Goal: Communication & Community: Answer question/provide support

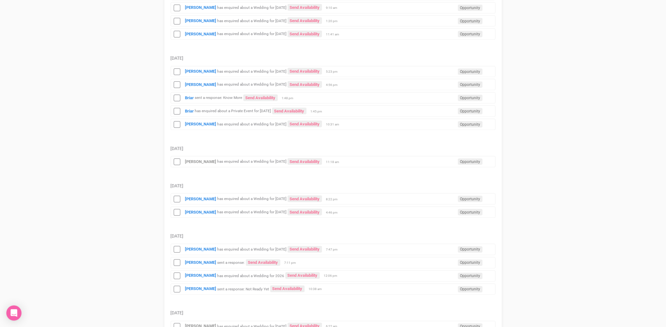
scroll to position [316, 0]
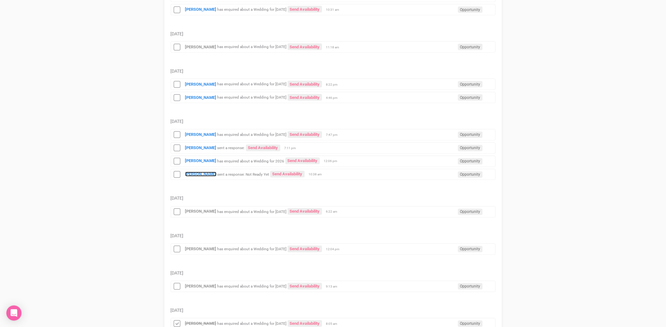
click at [199, 177] on strong "[PERSON_NAME]" at bounding box center [200, 174] width 31 height 5
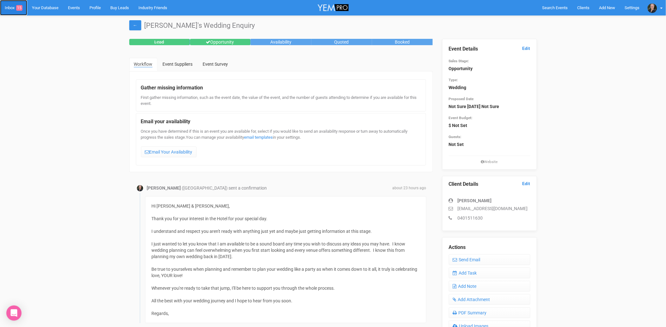
click at [9, 7] on link "Inbox 15" at bounding box center [13, 7] width 27 height 15
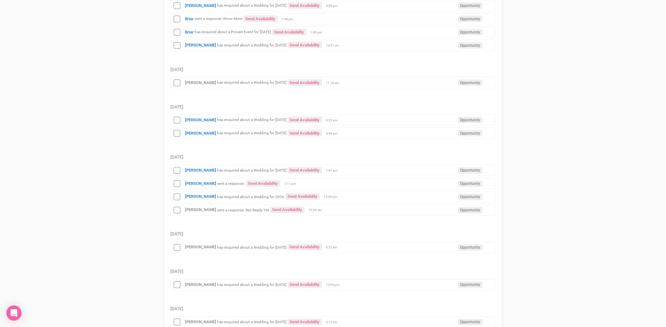
scroll to position [280, 0]
click at [177, 212] on icon at bounding box center [176, 210] width 9 height 8
click at [176, 251] on icon at bounding box center [176, 248] width 9 height 8
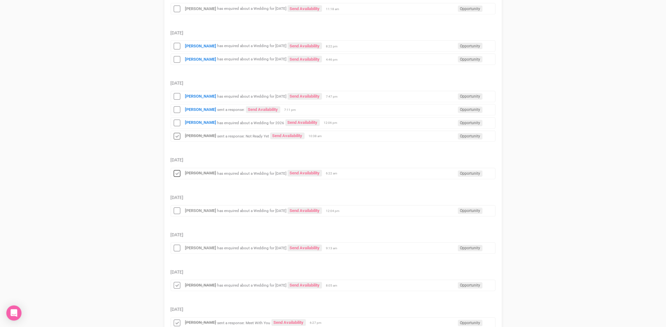
scroll to position [386, 0]
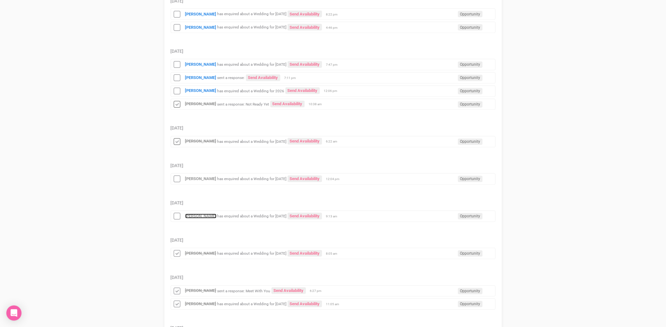
click at [203, 218] on strong "[PERSON_NAME]" at bounding box center [200, 216] width 31 height 5
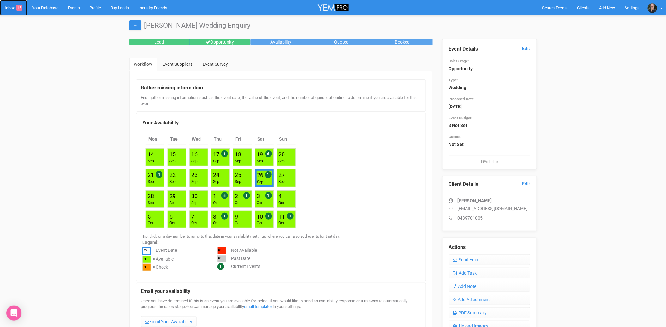
click at [10, 7] on link "Inbox 15" at bounding box center [13, 7] width 27 height 15
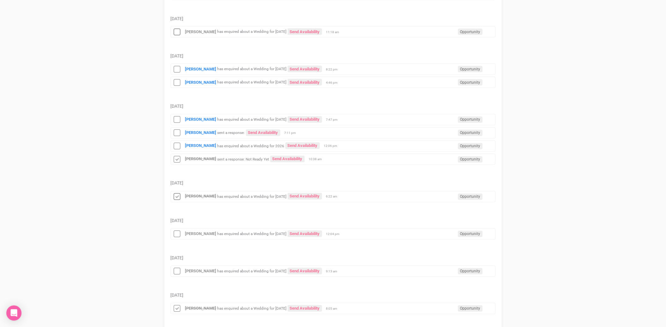
scroll to position [351, 0]
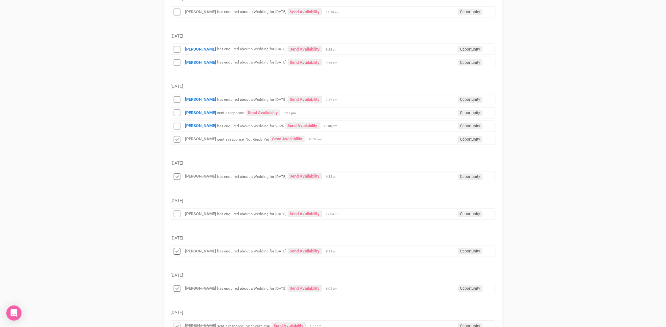
click at [179, 253] on icon at bounding box center [176, 252] width 9 height 8
click at [177, 215] on icon at bounding box center [176, 214] width 9 height 8
click at [190, 127] on strong "[PERSON_NAME]" at bounding box center [200, 126] width 31 height 5
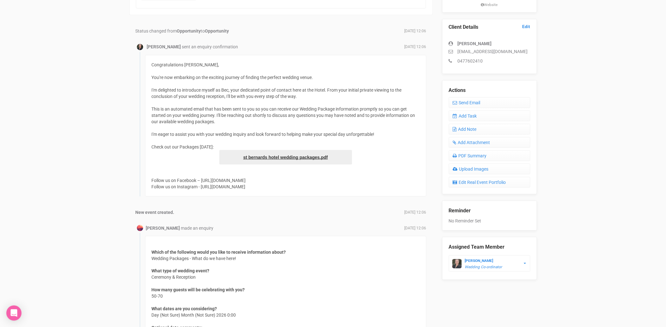
scroll to position [105, 0]
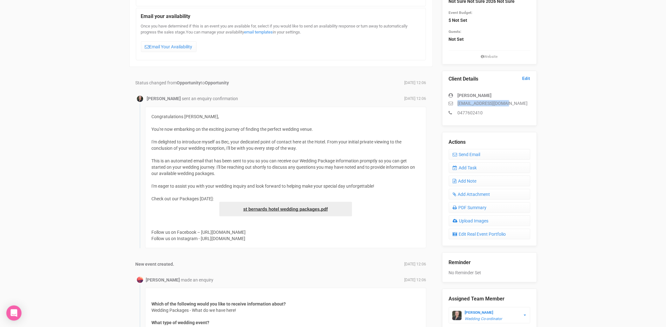
drag, startPoint x: 508, startPoint y: 102, endPoint x: 457, endPoint y: 104, distance: 50.6
click at [457, 104] on p "lisapaul6@hotmail.com" at bounding box center [489, 103] width 81 height 6
copy p "lisapaul6@hotmail.com"
click at [470, 181] on link "Add Note" at bounding box center [489, 181] width 81 height 11
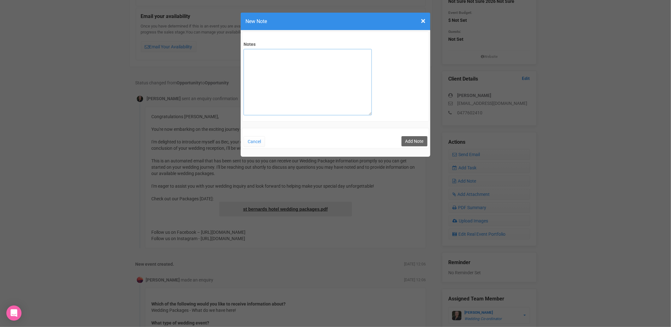
click at [304, 79] on textarea "Notes" at bounding box center [308, 82] width 128 height 66
type textarea "private email sent"
click at [408, 140] on button "Add Note" at bounding box center [414, 141] width 26 height 10
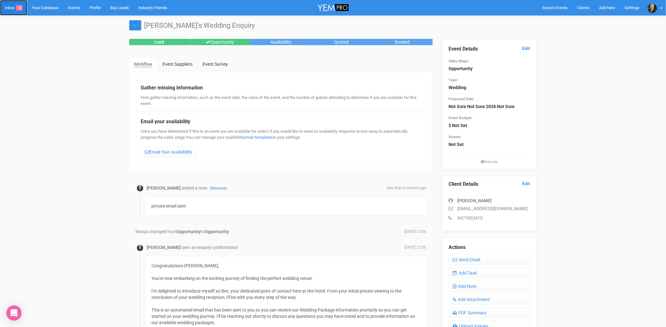
click at [17, 9] on span "14" at bounding box center [19, 8] width 6 height 6
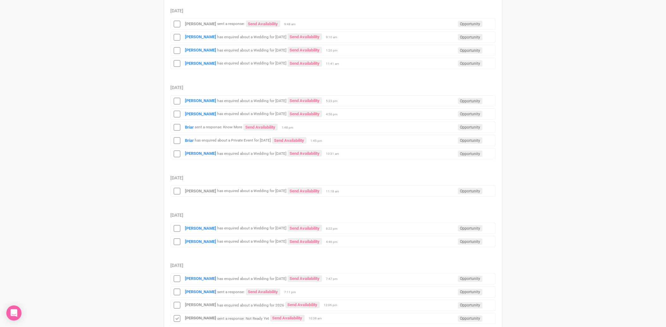
scroll to position [351, 0]
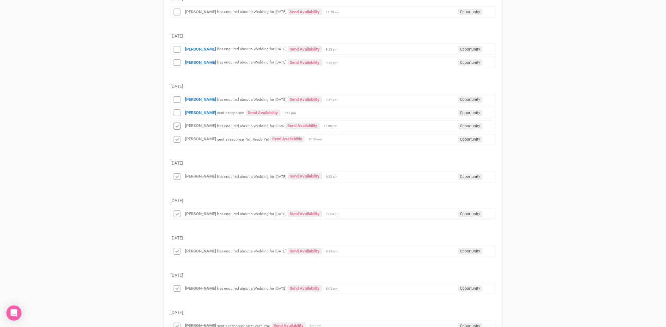
click at [177, 127] on icon at bounding box center [176, 127] width 9 height 8
click at [195, 115] on strong "[PERSON_NAME]" at bounding box center [200, 113] width 31 height 5
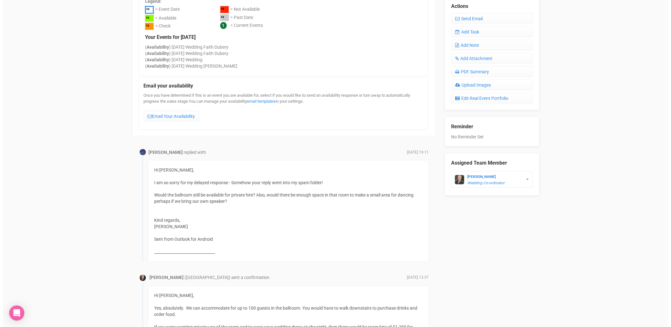
scroll to position [219, 0]
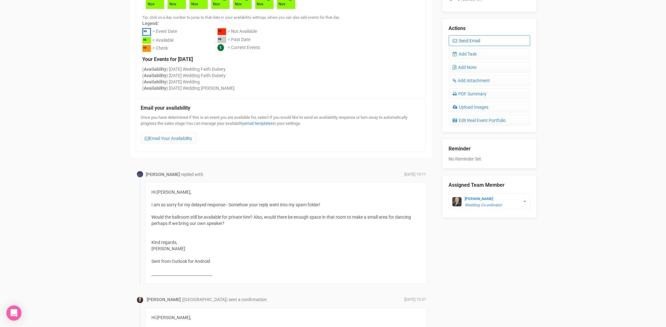
click at [472, 38] on link "Send Email" at bounding box center [489, 40] width 81 height 11
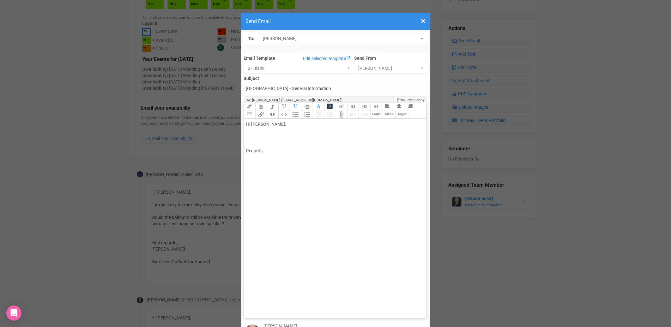
click at [278, 121] on div "Hi Kelly McMartin, Regards," at bounding box center [334, 137] width 176 height 33
type trix-editor "<div>Afternoon Kelly,<br><br>Arhh, I hate that I get thrown in spam emails, it …"
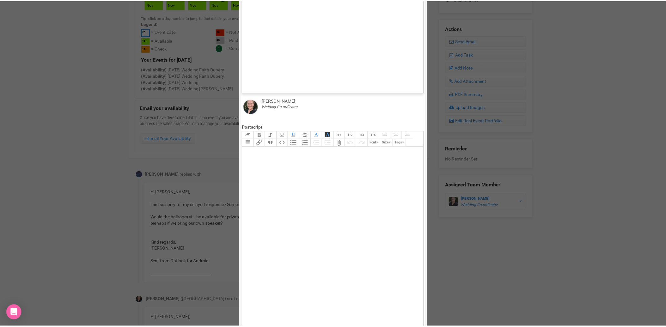
scroll to position [291, 0]
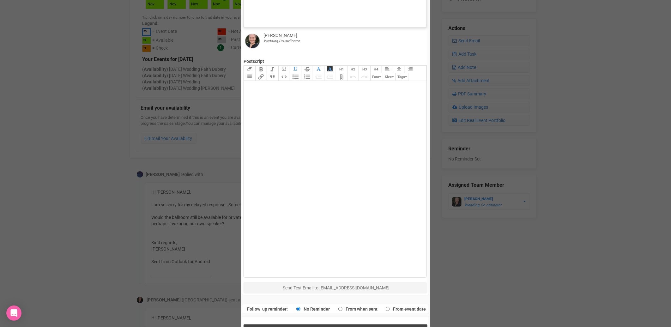
click at [332, 327] on span "Send Response" at bounding box center [337, 331] width 34 height 6
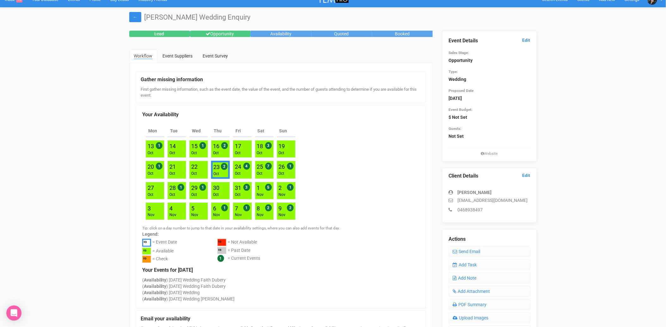
scroll to position [0, 0]
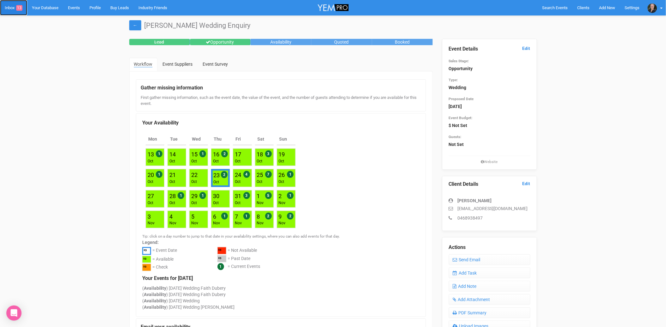
click at [12, 7] on link "Inbox 13" at bounding box center [13, 7] width 27 height 15
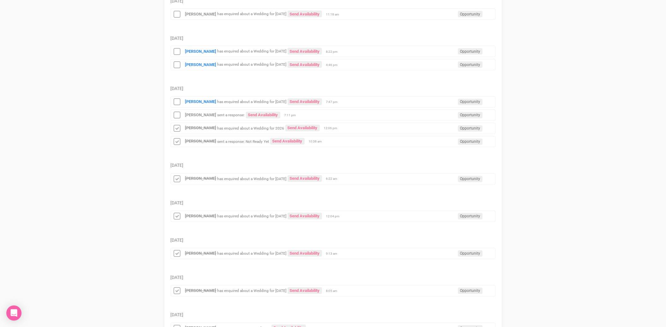
scroll to position [351, 0]
click at [177, 113] on icon at bounding box center [176, 113] width 9 height 8
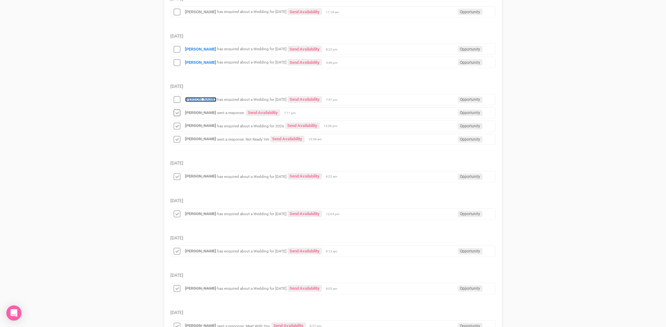
click at [192, 99] on strong "[PERSON_NAME]" at bounding box center [200, 99] width 31 height 5
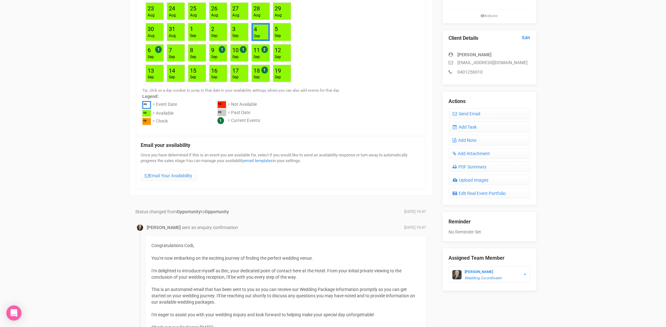
scroll to position [140, 0]
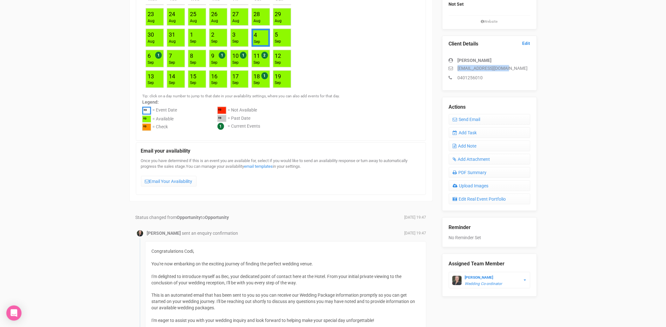
drag, startPoint x: 508, startPoint y: 69, endPoint x: 457, endPoint y: 68, distance: 50.2
click at [457, 68] on p "codi_jade@outlook.com" at bounding box center [489, 68] width 81 height 6
copy p "codi_jade@outlook.com"
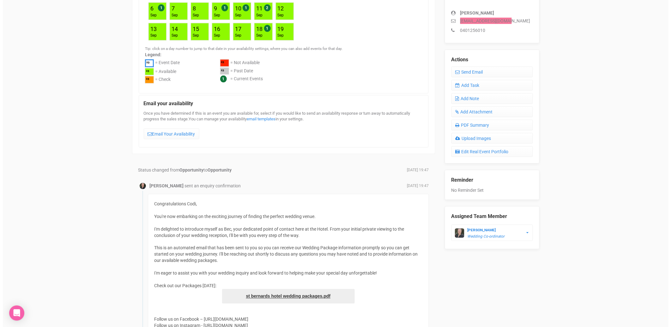
scroll to position [175, 0]
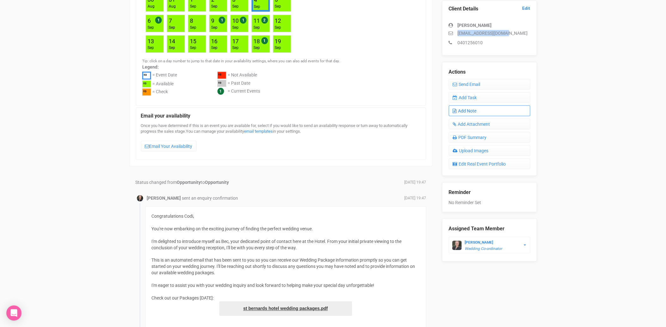
click at [469, 109] on link "Add Note" at bounding box center [489, 110] width 81 height 11
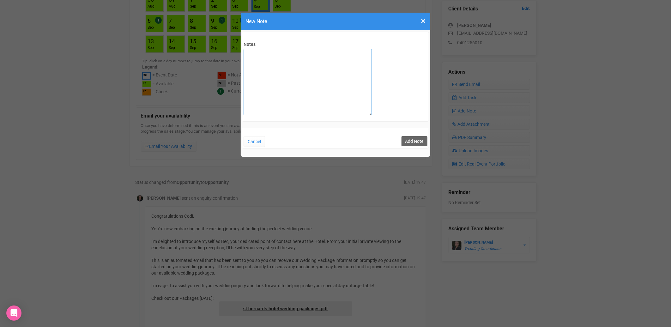
click at [271, 68] on textarea "Notes" at bounding box center [308, 82] width 128 height 66
type textarea "private email sent"
click at [418, 142] on button "Add Note" at bounding box center [414, 141] width 26 height 10
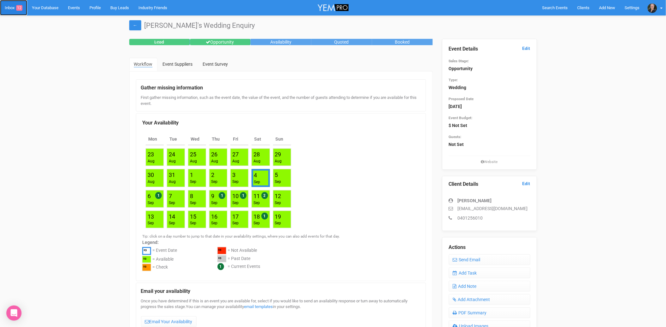
click at [10, 7] on link "Inbox 12" at bounding box center [13, 7] width 27 height 15
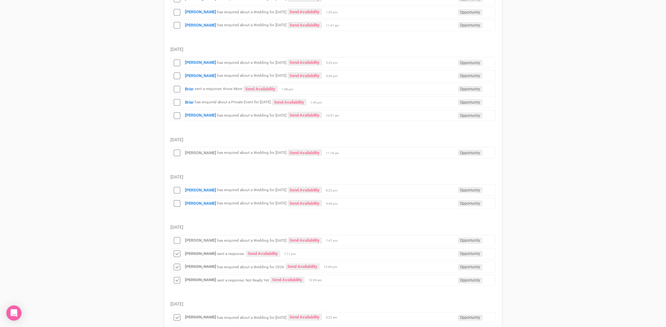
scroll to position [210, 0]
click at [176, 244] on icon at bounding box center [176, 241] width 9 height 8
click at [197, 205] on strong "[PERSON_NAME]" at bounding box center [200, 203] width 31 height 5
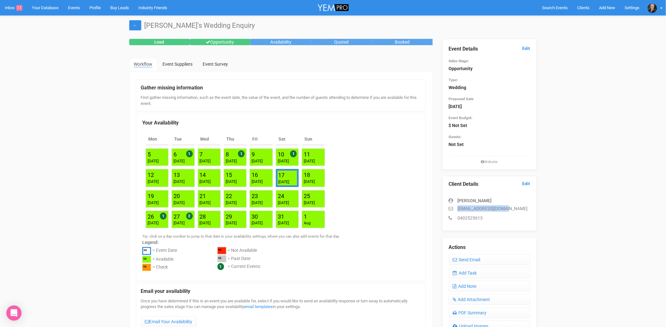
drag, startPoint x: 506, startPoint y: 209, endPoint x: 456, endPoint y: 209, distance: 49.6
click at [456, 209] on p "jordynkyle0@gmail.com" at bounding box center [489, 208] width 81 height 6
copy p "jordynkyle0@gmail.com"
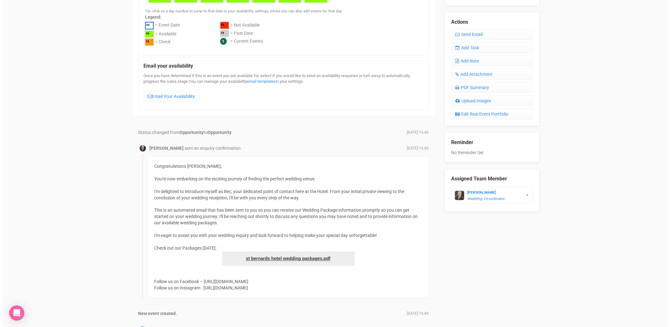
scroll to position [210, 0]
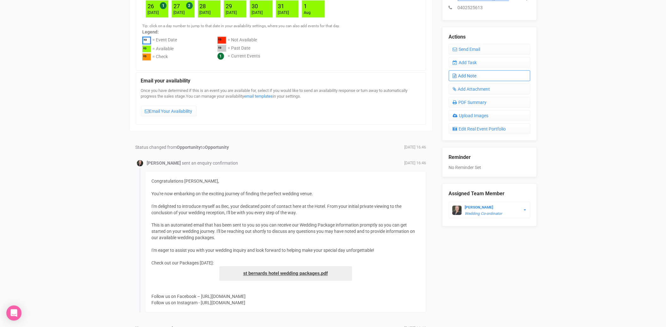
click at [481, 74] on link "Add Note" at bounding box center [489, 75] width 81 height 11
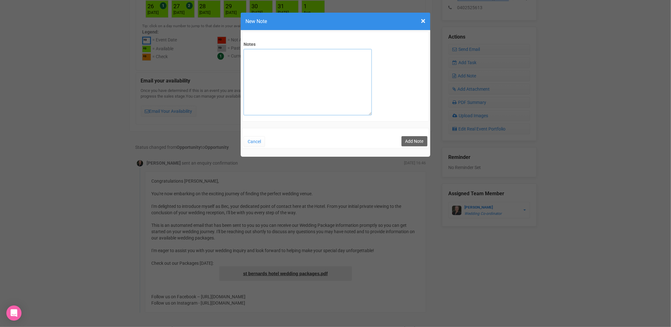
click at [271, 89] on textarea "Notes" at bounding box center [308, 82] width 128 height 66
type textarea "private email sent"
click at [411, 142] on button "Add Note" at bounding box center [414, 141] width 26 height 10
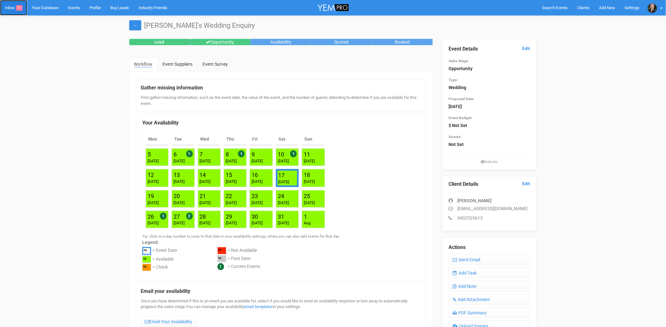
click at [11, 10] on link "Inbox 11" at bounding box center [13, 7] width 27 height 15
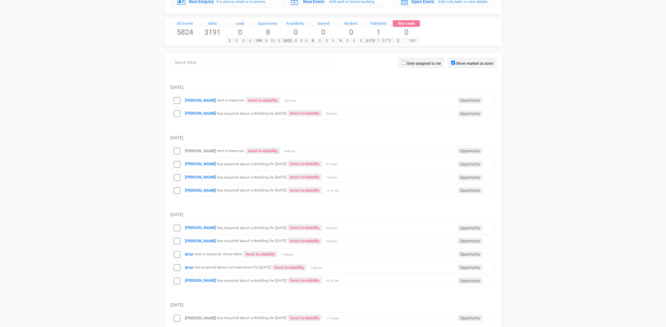
scroll to position [175, 0]
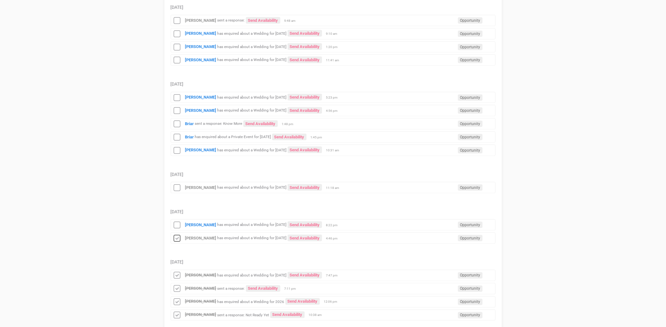
click at [174, 237] on icon at bounding box center [176, 238] width 9 height 8
click at [190, 226] on strong "[PERSON_NAME]" at bounding box center [200, 224] width 31 height 5
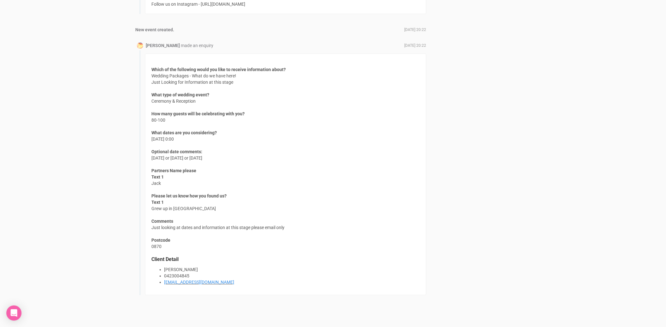
scroll to position [526, 0]
click at [194, 274] on li "0423004845" at bounding box center [291, 275] width 255 height 6
drag, startPoint x: 223, startPoint y: 280, endPoint x: 164, endPoint y: 283, distance: 59.2
click at [164, 283] on div "Which of the following would you like to receive information about? Wedding Pac…" at bounding box center [285, 174] width 281 height 242
copy link "mcadamsophie94@gmail.com"
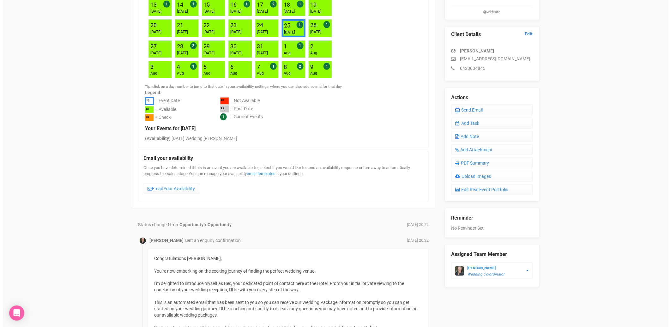
scroll to position [147, 0]
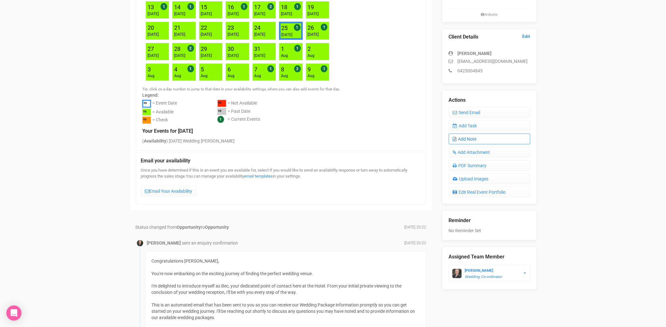
click at [473, 137] on link "Add Note" at bounding box center [489, 139] width 81 height 11
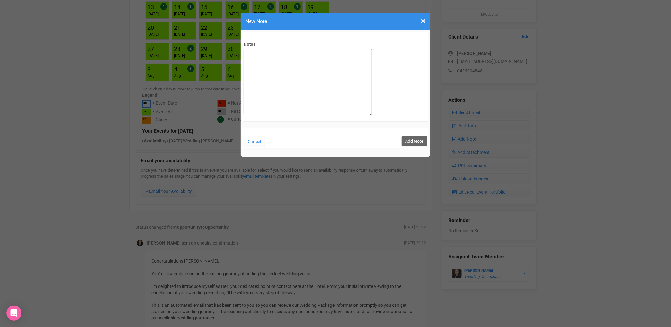
click at [296, 72] on textarea "Notes" at bounding box center [308, 82] width 128 height 66
type textarea "Private email sent"
click at [413, 137] on button "Add Note" at bounding box center [414, 141] width 26 height 10
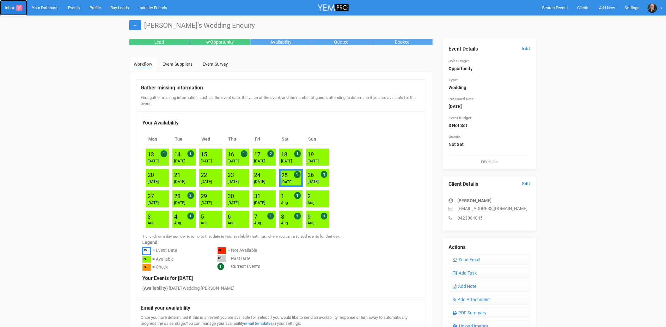
click at [19, 8] on span "10" at bounding box center [19, 8] width 6 height 6
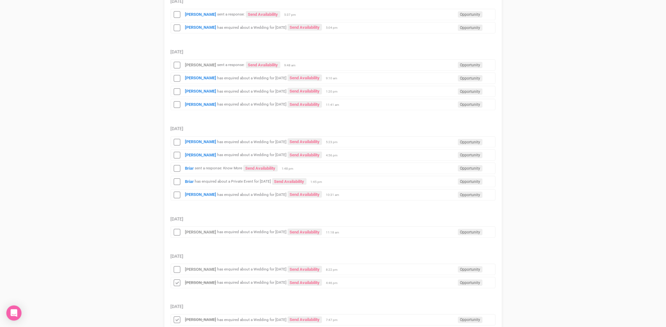
scroll to position [175, 0]
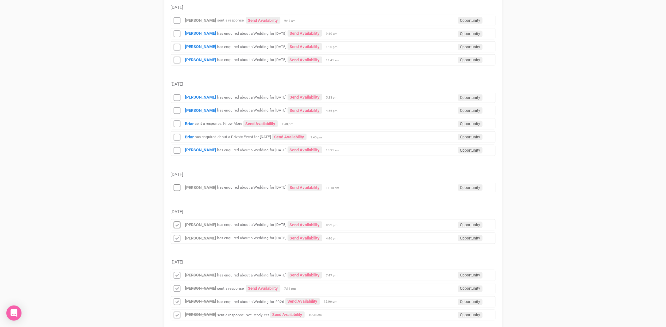
click at [179, 227] on icon at bounding box center [176, 225] width 9 height 8
click at [176, 190] on icon at bounding box center [176, 188] width 9 height 8
click at [190, 151] on strong "[PERSON_NAME]" at bounding box center [200, 150] width 31 height 5
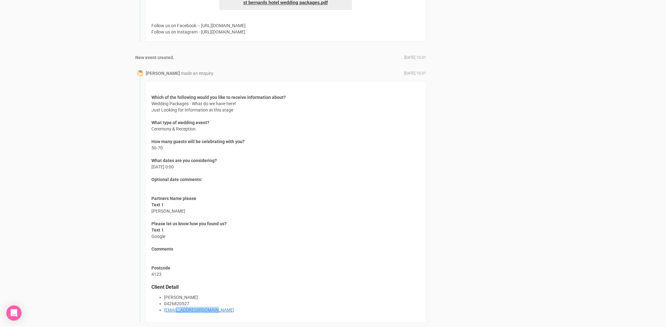
scroll to position [516, 0]
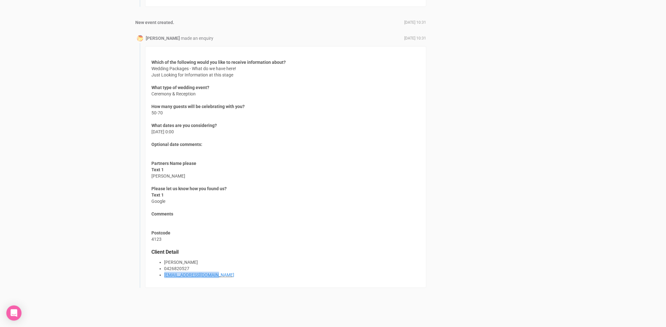
drag, startPoint x: 216, startPoint y: 307, endPoint x: 159, endPoint y: 284, distance: 61.4
click at [159, 284] on div "Which of the following would you like to receive information about? Wedding Pac…" at bounding box center [285, 167] width 281 height 242
copy link "[EMAIL_ADDRESS][DOMAIN_NAME]"
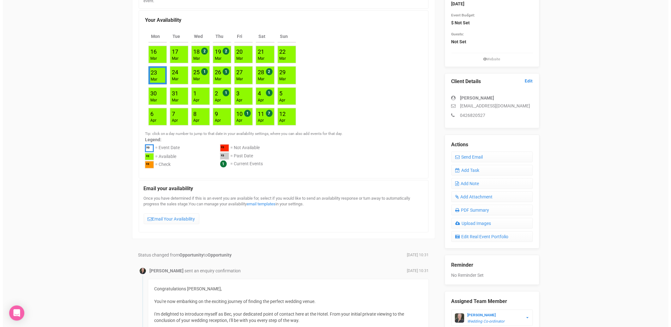
scroll to position [95, 0]
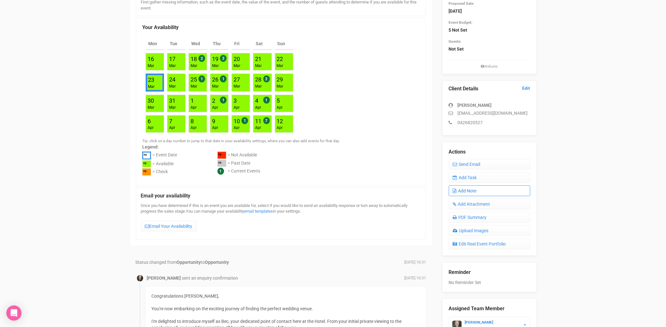
click at [477, 191] on link "Add Note" at bounding box center [489, 190] width 81 height 11
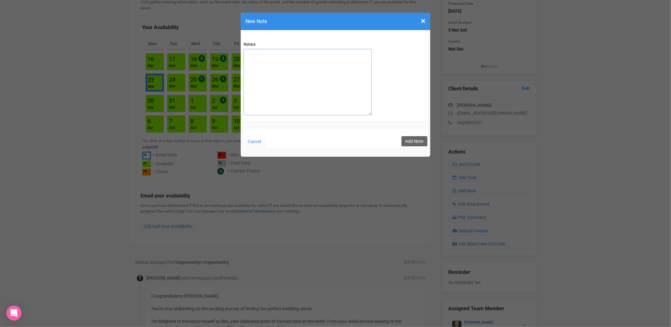
click at [309, 81] on textarea "Notes" at bounding box center [308, 82] width 128 height 66
type textarea "Private email sent"
click at [411, 140] on button "Add Note" at bounding box center [414, 141] width 26 height 10
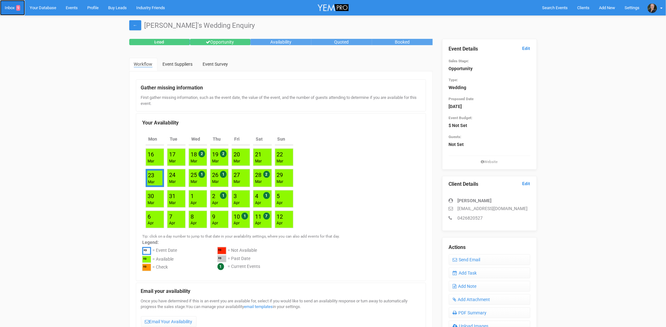
click at [15, 7] on link "Inbox 9" at bounding box center [12, 7] width 25 height 15
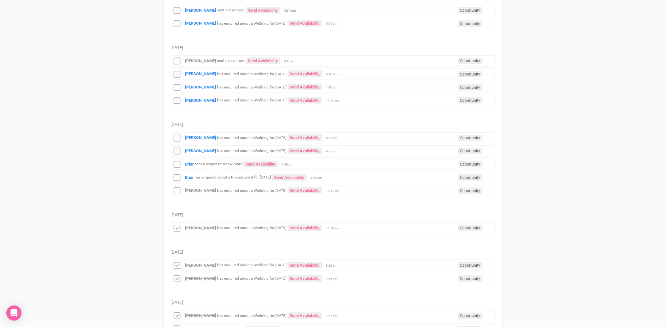
scroll to position [175, 0]
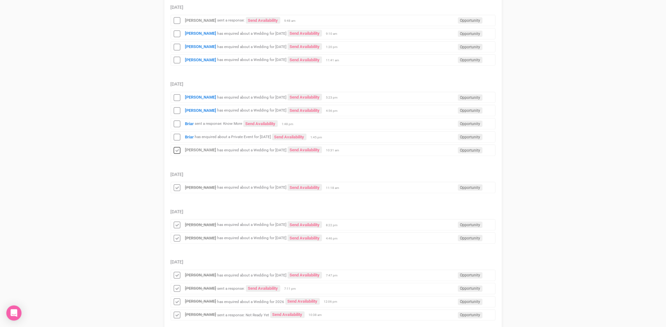
click at [179, 150] on icon at bounding box center [176, 151] width 9 height 8
click at [195, 136] on small "has enquired about a Private Event for [DATE]" at bounding box center [233, 137] width 76 height 4
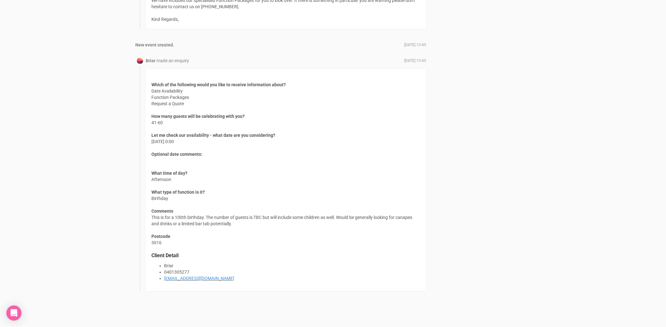
scroll to position [489, 0]
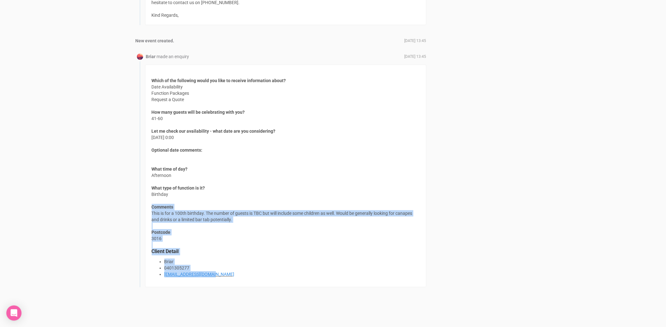
drag, startPoint x: 152, startPoint y: 205, endPoint x: 212, endPoint y: 274, distance: 91.1
click at [212, 274] on div "Which of the following would you like to receive information about? Date Availa…" at bounding box center [285, 175] width 281 height 223
copy div "Comments This is for a 100th birthday. The number of guests is TBC but will inc…"
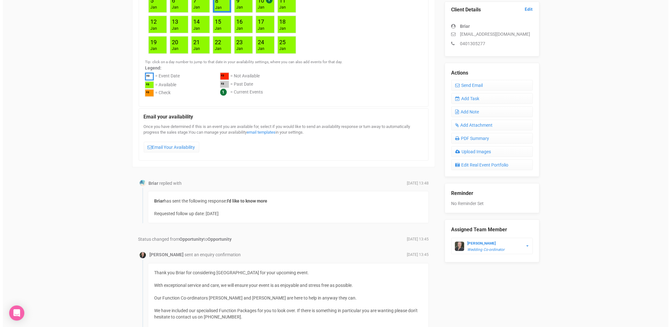
scroll to position [138, 0]
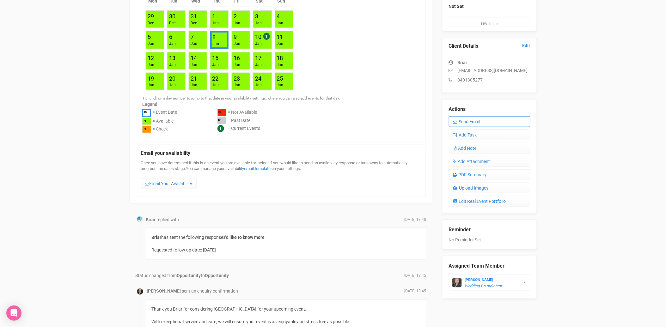
click at [475, 119] on link "Send Email" at bounding box center [489, 121] width 81 height 11
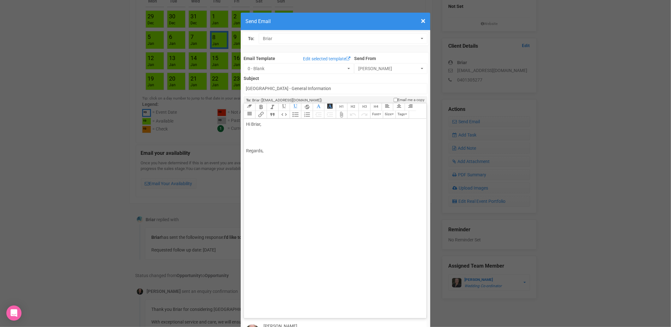
click at [260, 121] on div "Hi Briar, Regards," at bounding box center [334, 137] width 176 height 33
type trix-editor "<div>Hi Briar,<br><br>I have passed your contact details onto our Functions Man…"
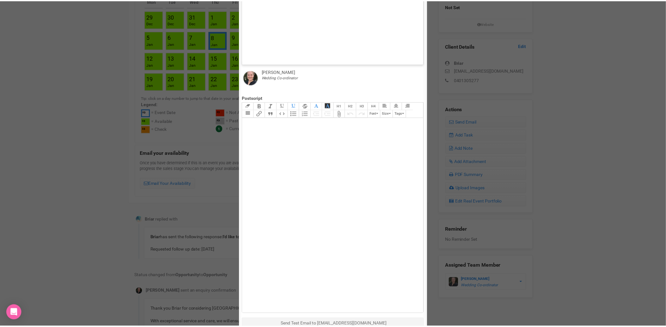
scroll to position [291, 0]
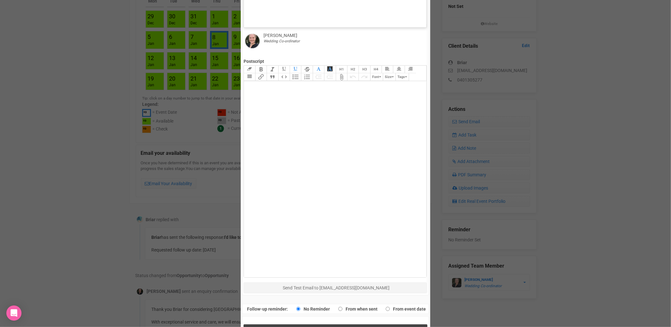
click at [337, 324] on button "Send Response" at bounding box center [336, 330] width 184 height 13
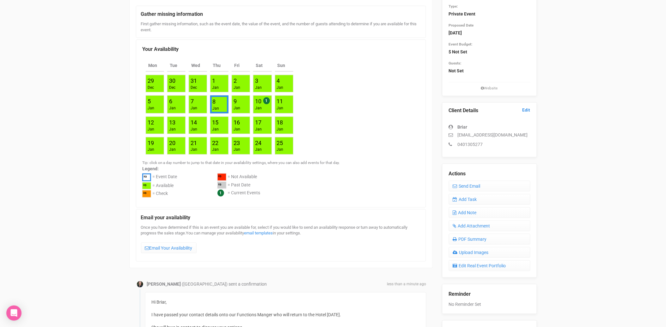
scroll to position [0, 0]
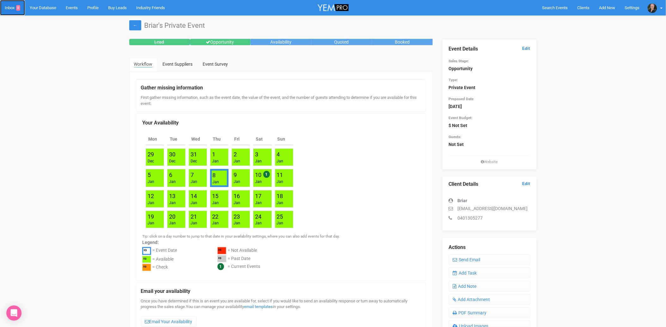
click at [10, 9] on link "Inbox 8" at bounding box center [12, 7] width 25 height 15
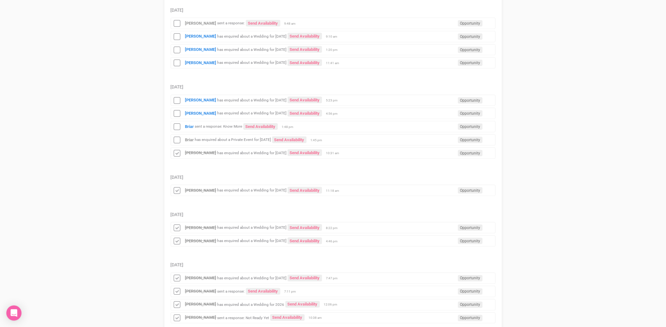
scroll to position [175, 0]
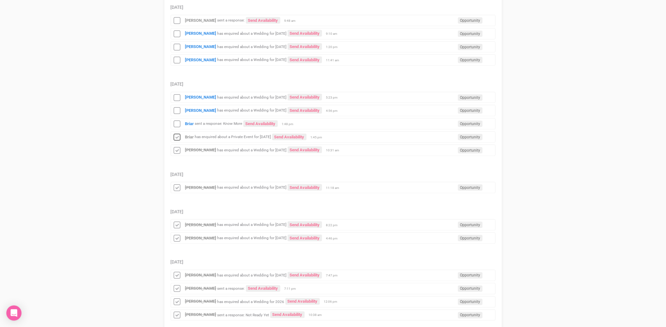
click at [177, 137] on icon at bounding box center [176, 137] width 9 height 8
click at [177, 126] on icon at bounding box center [176, 124] width 9 height 8
click at [194, 109] on strong "[PERSON_NAME]" at bounding box center [200, 110] width 31 height 5
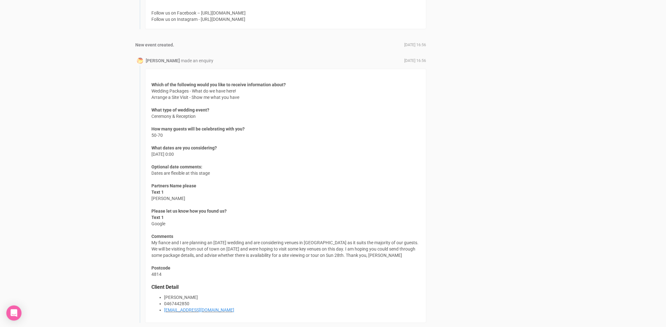
scroll to position [526, 0]
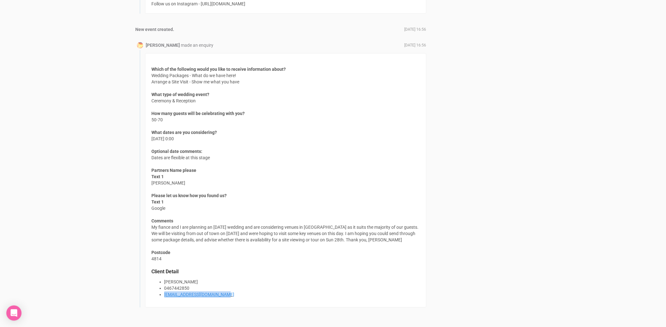
drag, startPoint x: 226, startPoint y: 291, endPoint x: 163, endPoint y: 294, distance: 63.0
click at [163, 294] on ul "Joanne Petty 0467442850 joannepierre2026@gmail.com" at bounding box center [286, 288] width 268 height 19
copy link "[EMAIL_ADDRESS][DOMAIN_NAME]"
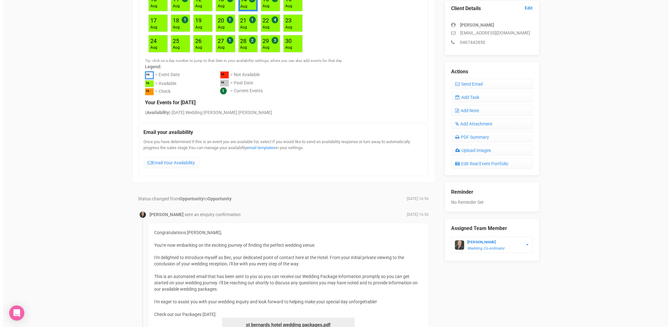
scroll to position [175, 0]
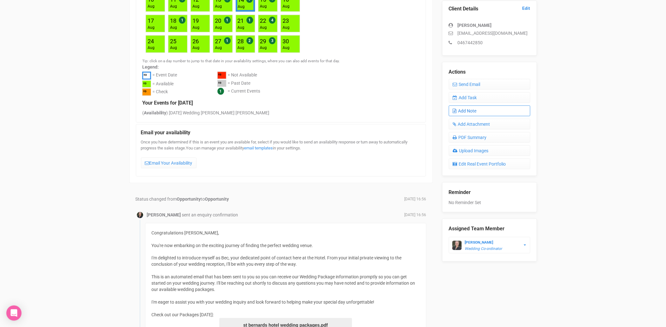
click at [474, 111] on link "Add Note" at bounding box center [489, 110] width 81 height 11
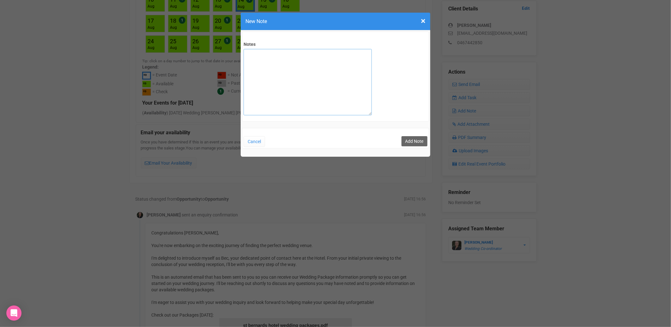
click at [259, 78] on textarea "Notes" at bounding box center [308, 82] width 128 height 66
type textarea "private email sent"
click at [420, 142] on button "Add Note" at bounding box center [414, 141] width 26 height 10
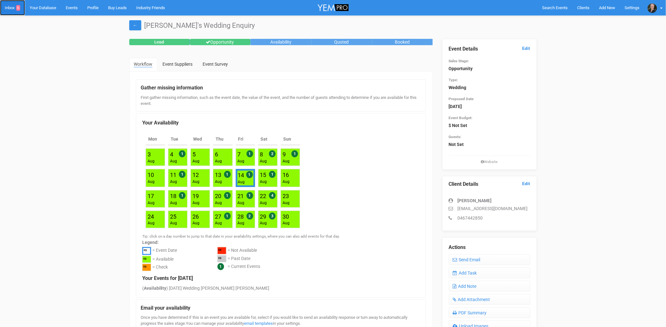
click at [7, 6] on link "Inbox 6" at bounding box center [12, 7] width 25 height 15
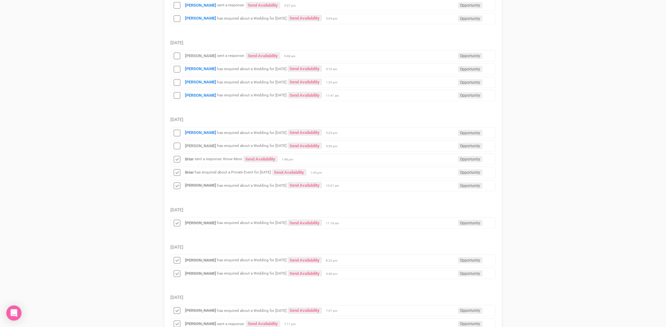
scroll to position [140, 0]
click at [178, 146] on icon at bounding box center [176, 146] width 9 height 8
click at [199, 134] on strong "[PERSON_NAME]" at bounding box center [200, 132] width 31 height 5
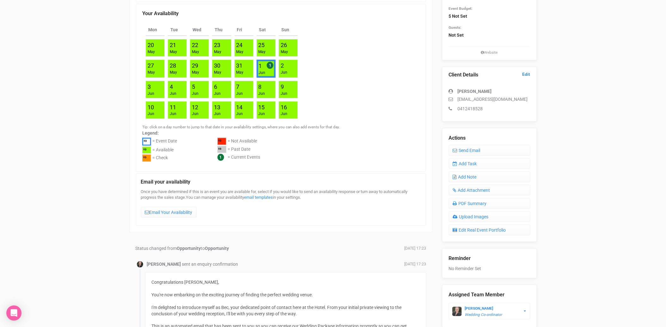
scroll to position [105, 0]
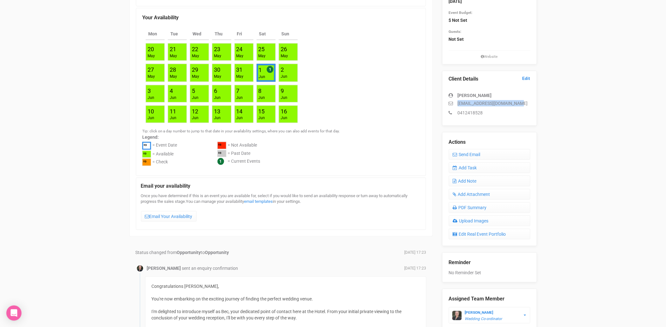
drag, startPoint x: 521, startPoint y: 101, endPoint x: 454, endPoint y: 103, distance: 67.6
click at [454, 103] on p "[EMAIL_ADDRESS][DOMAIN_NAME]" at bounding box center [489, 103] width 81 height 6
copy p "[EMAIL_ADDRESS][DOMAIN_NAME]"
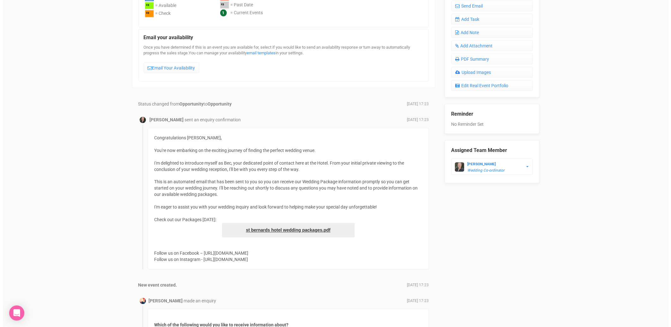
scroll to position [175, 0]
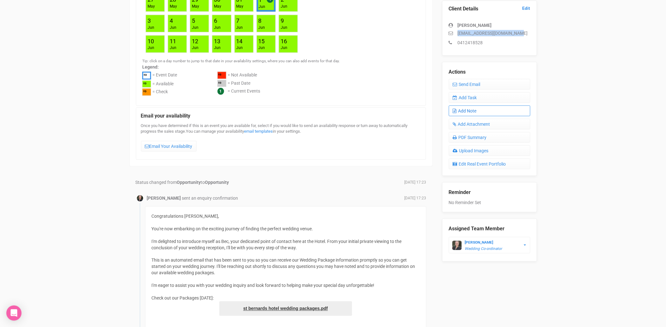
click at [473, 110] on link "Add Note" at bounding box center [489, 110] width 81 height 11
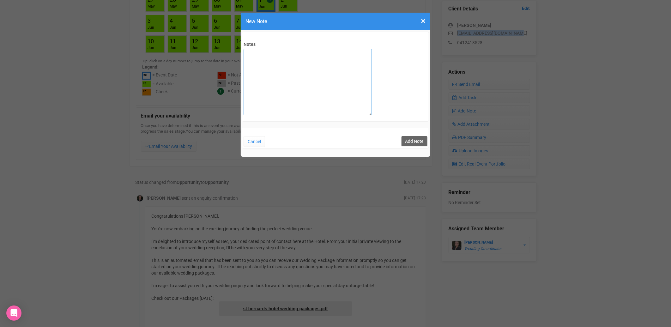
click at [296, 96] on textarea "Notes" at bounding box center [308, 82] width 128 height 66
type textarea "private email sent"
click at [413, 138] on button "Add Note" at bounding box center [414, 141] width 26 height 10
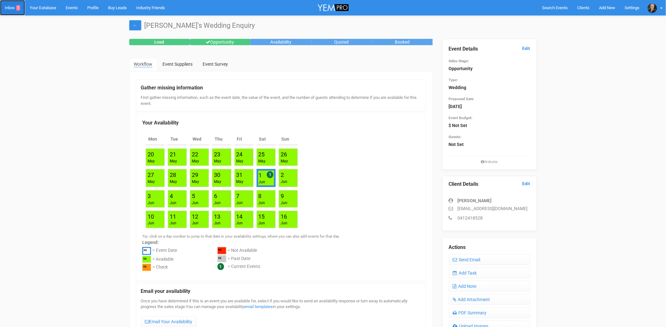
click at [14, 8] on link "Inbox 5" at bounding box center [12, 7] width 25 height 15
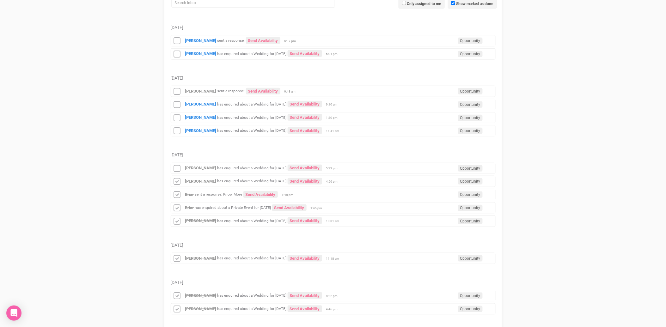
scroll to position [105, 0]
click at [177, 166] on icon at bounding box center [176, 168] width 9 height 8
click at [201, 130] on strong "[PERSON_NAME]" at bounding box center [200, 130] width 31 height 5
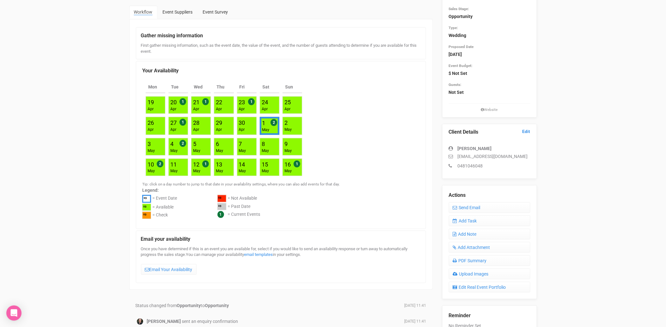
scroll to position [70, 0]
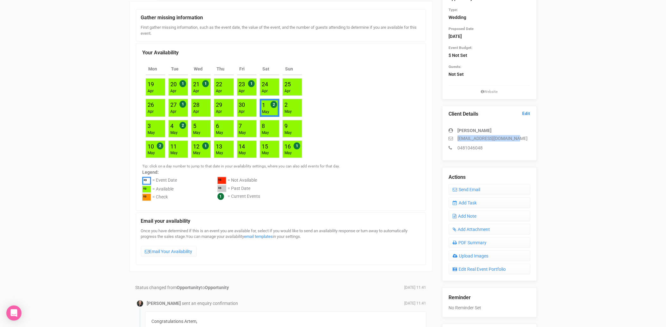
drag, startPoint x: 521, startPoint y: 139, endPoint x: 456, endPoint y: 137, distance: 65.7
click at [456, 137] on p "artem.korevanov@gmail.com" at bounding box center [489, 138] width 81 height 6
copy p "artem.korevanov@gmail.com"
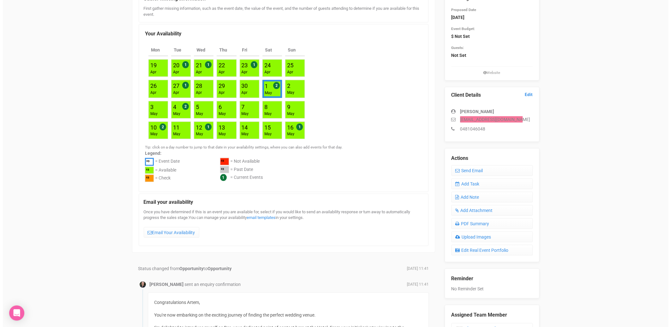
scroll to position [0, 0]
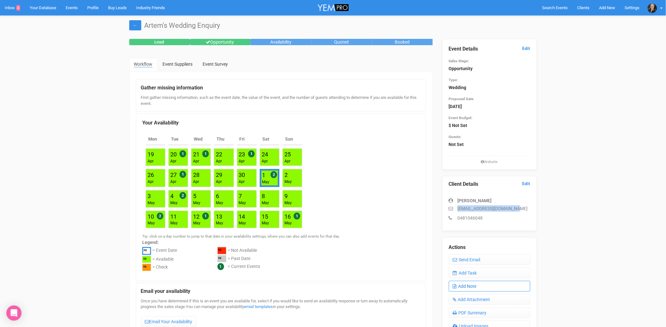
click at [465, 285] on link "Add Note" at bounding box center [489, 286] width 81 height 11
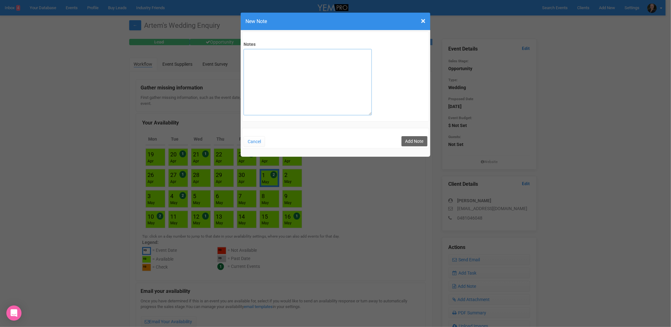
click at [292, 95] on textarea "Notes" at bounding box center [308, 82] width 128 height 66
type textarea "private email sent"
click at [418, 139] on button "Add Note" at bounding box center [414, 141] width 26 height 10
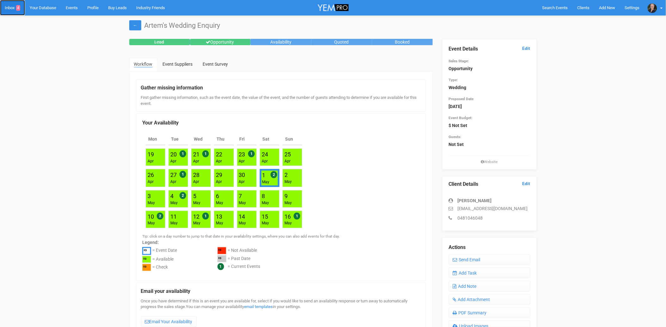
click at [11, 7] on link "Inbox 4" at bounding box center [12, 7] width 25 height 15
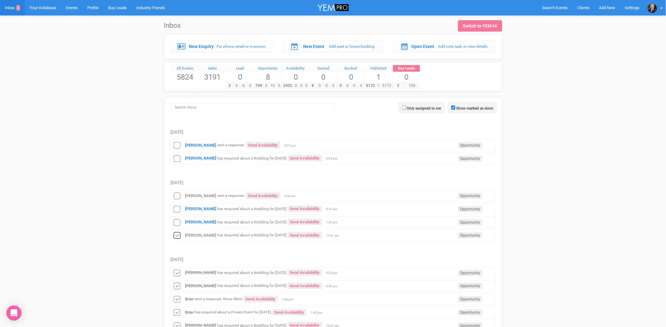
click at [179, 236] on icon at bounding box center [176, 236] width 9 height 8
click at [196, 224] on strong "[PERSON_NAME]" at bounding box center [200, 222] width 31 height 5
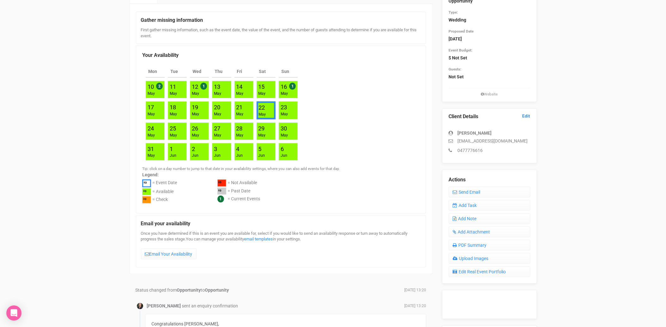
scroll to position [70, 0]
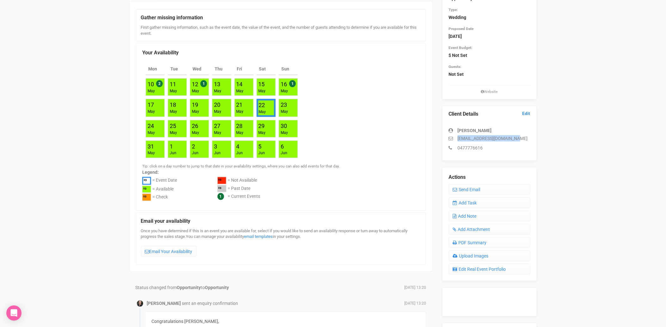
drag, startPoint x: 527, startPoint y: 136, endPoint x: 458, endPoint y: 139, distance: 68.9
click at [458, 139] on p "chloeandcricket@gmail.com" at bounding box center [489, 138] width 81 height 6
copy p "chloeandcricket@gmail.com"
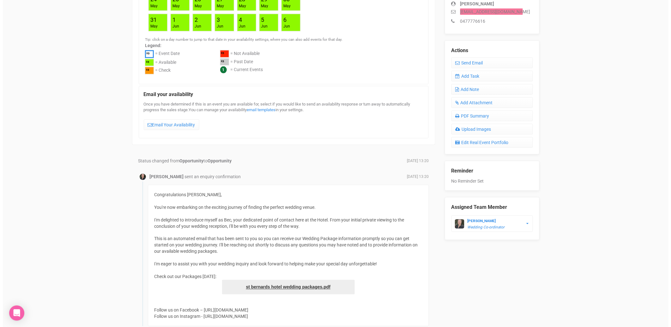
scroll to position [175, 0]
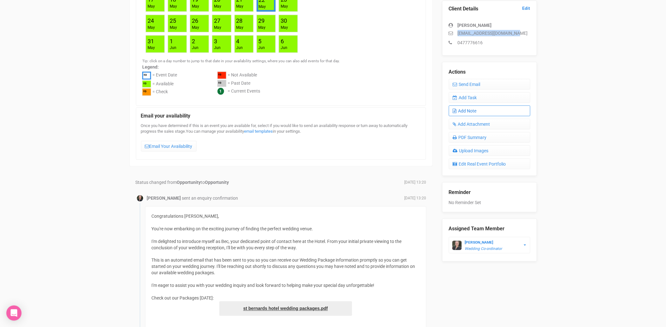
click at [474, 110] on link "Add Note" at bounding box center [489, 110] width 81 height 11
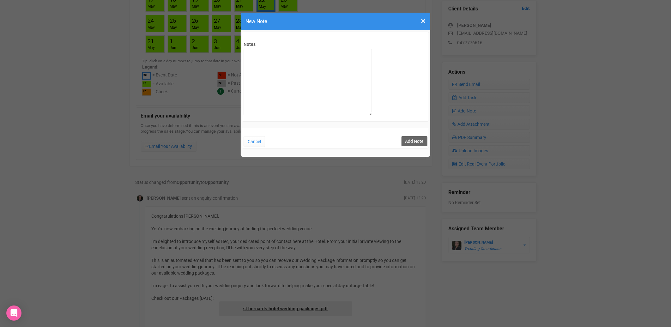
click at [296, 76] on textarea "Notes" at bounding box center [308, 82] width 128 height 66
type textarea "private email sent"
click at [413, 142] on button "Add Note" at bounding box center [414, 141] width 26 height 10
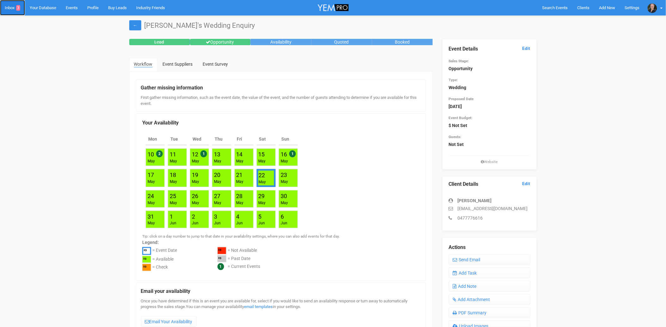
click at [10, 10] on link "Inbox 3" at bounding box center [12, 7] width 25 height 15
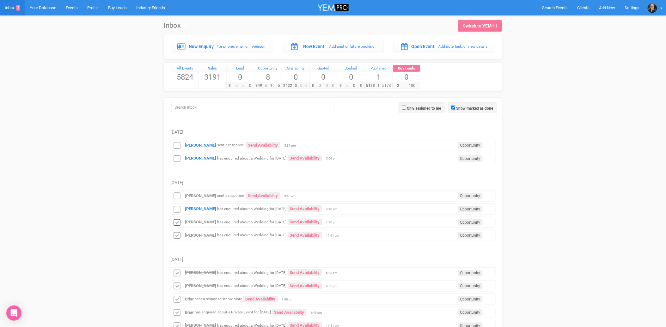
click at [178, 222] on icon at bounding box center [176, 223] width 9 height 8
click at [196, 207] on div "[PERSON_NAME] has enquired about a Wedding for [DATE] Send Availability Opportu…" at bounding box center [333, 208] width 325 height 11
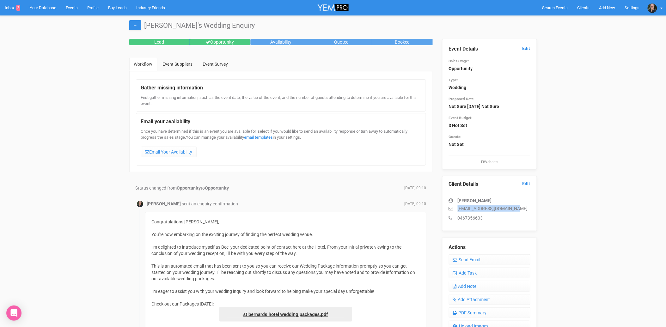
drag, startPoint x: 522, startPoint y: 207, endPoint x: 447, endPoint y: 207, distance: 74.9
click at [447, 207] on div "Client Details Edit [PERSON_NAME] [EMAIL_ADDRESS][DOMAIN_NAME] 0467356603" at bounding box center [489, 203] width 95 height 55
copy p "[EMAIL_ADDRESS][DOMAIN_NAME]"
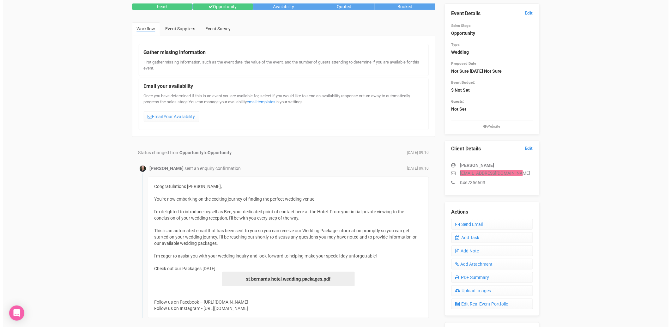
scroll to position [35, 0]
click at [471, 249] on link "Add Note" at bounding box center [489, 251] width 81 height 11
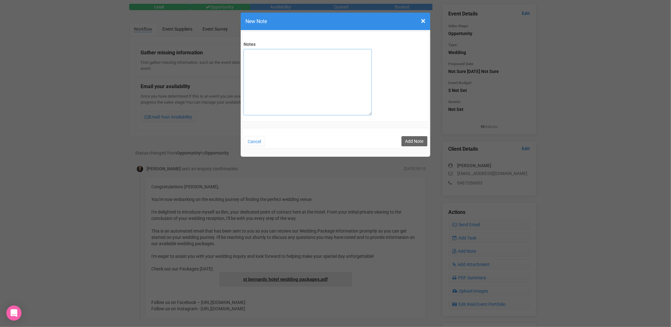
drag, startPoint x: 287, startPoint y: 91, endPoint x: 278, endPoint y: 86, distance: 9.8
click at [287, 91] on textarea "Notes" at bounding box center [308, 82] width 128 height 66
type textarea "private email sent"
click at [408, 142] on button "Add Note" at bounding box center [414, 141] width 26 height 10
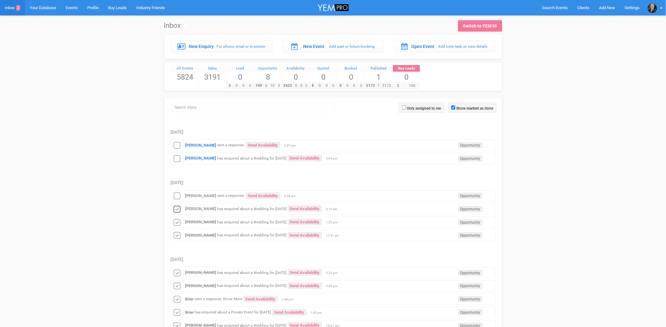
click at [174, 209] on icon at bounding box center [176, 209] width 9 height 8
click at [178, 197] on icon at bounding box center [176, 196] width 9 height 8
click at [198, 160] on strong "[PERSON_NAME]" at bounding box center [200, 158] width 31 height 5
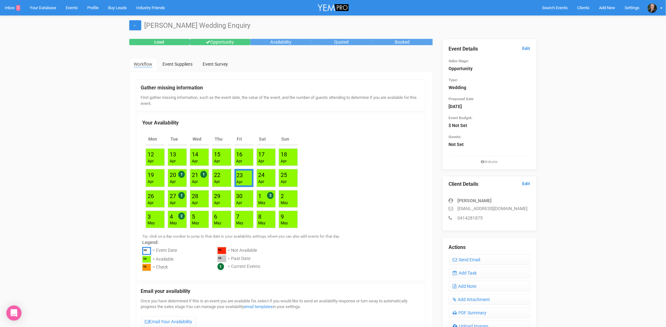
drag, startPoint x: 532, startPoint y: 208, endPoint x: 457, endPoint y: 208, distance: 74.9
click at [457, 208] on div "Client Details Edit [PERSON_NAME] [EMAIL_ADDRESS][DOMAIN_NAME] 0414281875" at bounding box center [489, 203] width 95 height 55
copy p "[EMAIL_ADDRESS][DOMAIN_NAME]"
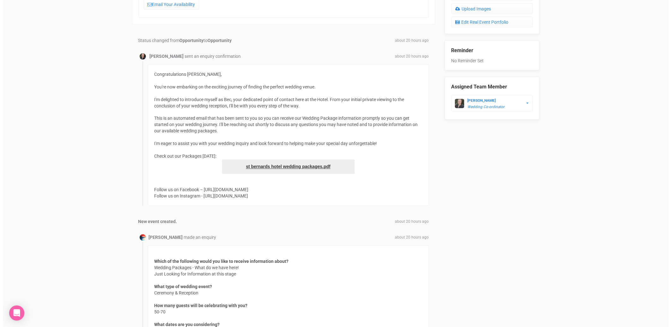
scroll to position [210, 0]
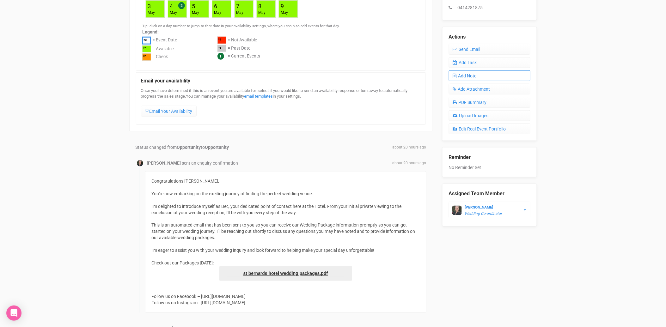
click at [479, 75] on link "Add Note" at bounding box center [489, 75] width 81 height 11
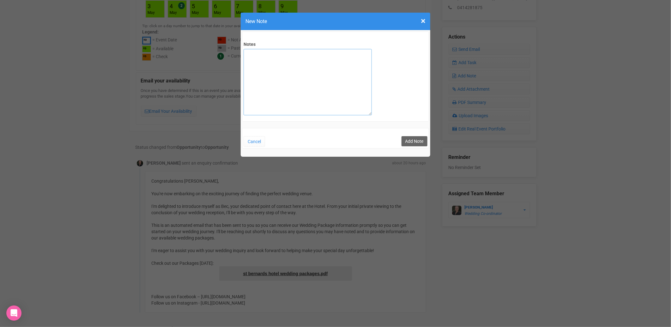
click at [288, 96] on textarea "Notes" at bounding box center [308, 82] width 128 height 66
type textarea "privater email sent"
click at [410, 141] on button "Add Note" at bounding box center [414, 141] width 26 height 10
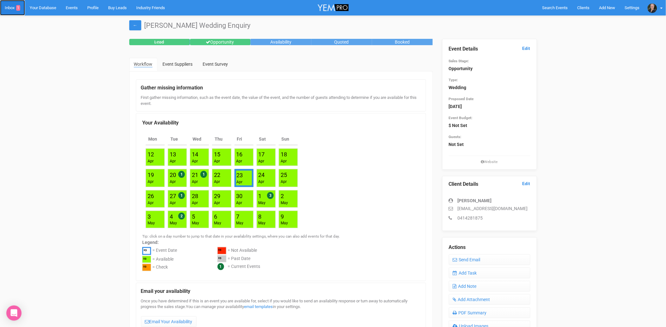
click at [16, 7] on link "Inbox 1" at bounding box center [12, 7] width 25 height 15
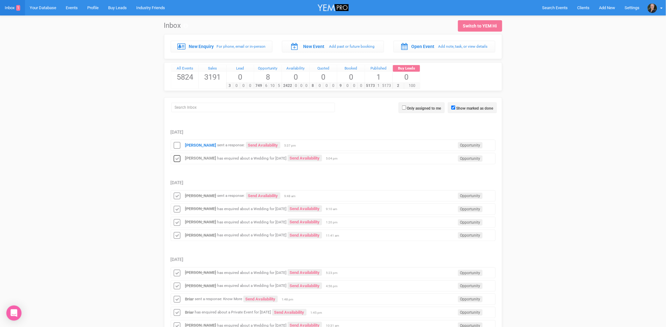
click at [178, 158] on icon at bounding box center [176, 159] width 9 height 8
click at [190, 146] on strong "[PERSON_NAME]" at bounding box center [200, 145] width 31 height 5
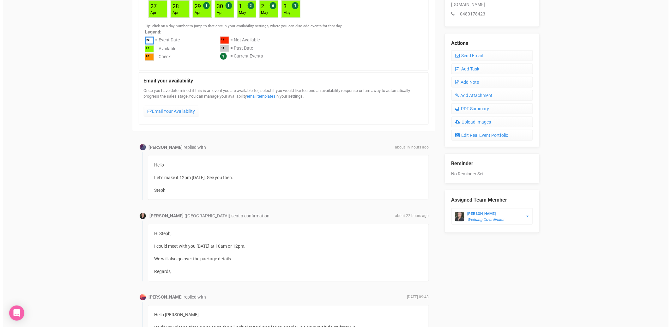
scroll to position [175, 0]
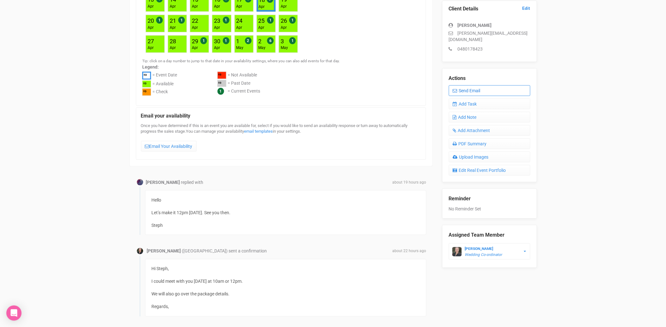
click at [478, 85] on link "Send Email" at bounding box center [489, 90] width 81 height 11
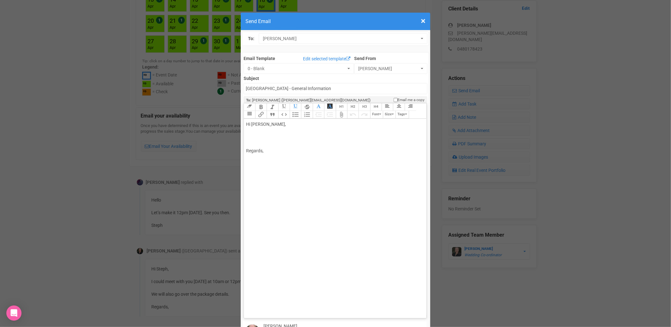
click at [280, 121] on div "Hi [PERSON_NAME], Regards," at bounding box center [334, 137] width 176 height 33
paste trix-editor "span style="font-family: Aptos, Aptos_EmbeddedFont, Aptos_MSFontService, Calibr…"
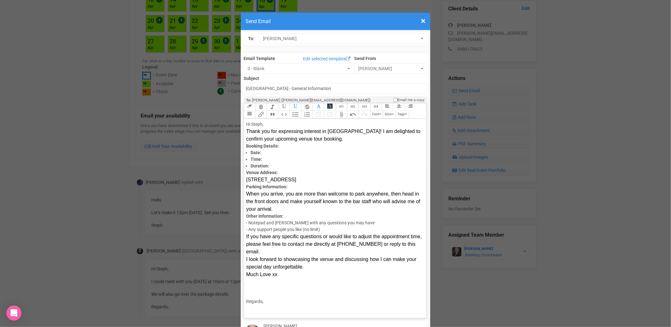
click at [270, 121] on div "Hi [PERSON_NAME], Thank you for expressing interest in [GEOGRAPHIC_DATA]! I am …" at bounding box center [334, 132] width 176 height 22
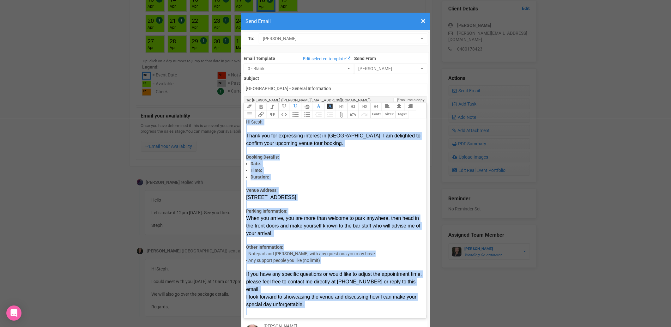
scroll to position [0, 0]
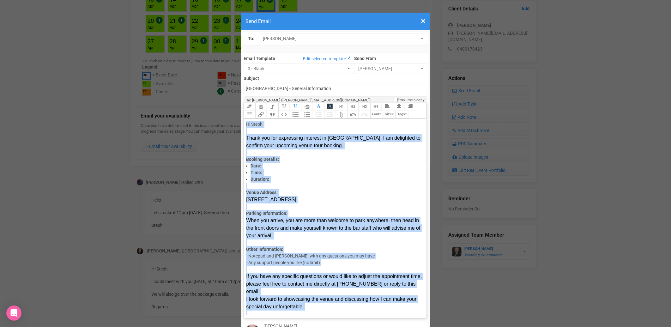
drag, startPoint x: 270, startPoint y: 291, endPoint x: 242, endPoint y: 101, distance: 192.2
click at [244, 119] on trix-editor "Hi [PERSON_NAME], Thank you for expressing interest in [GEOGRAPHIC_DATA]! I am …" at bounding box center [335, 217] width 182 height 196
click at [316, 104] on icon "button" at bounding box center [318, 106] width 4 height 4
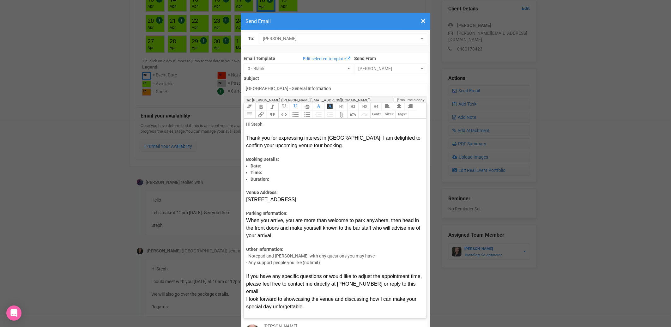
click at [377, 111] on button "Font" at bounding box center [376, 115] width 13 height 8
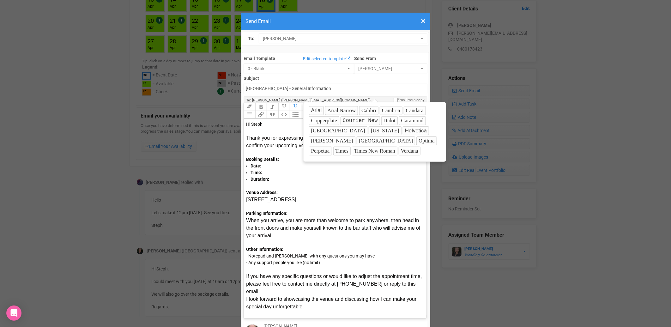
click at [416, 138] on button "Optima" at bounding box center [426, 140] width 20 height 9
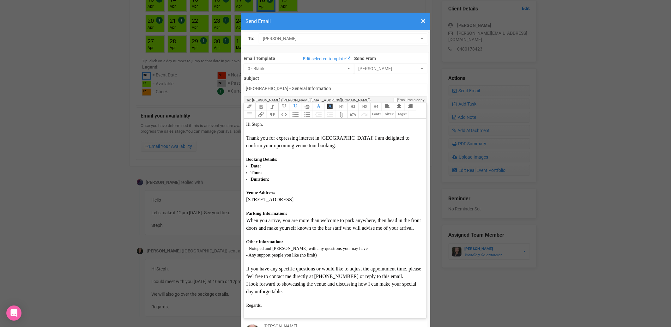
click at [387, 111] on button "Size" at bounding box center [389, 115] width 13 height 8
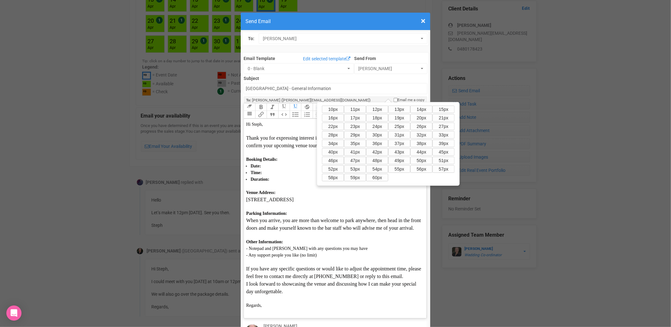
click at [432, 113] on button "15px" at bounding box center [443, 109] width 22 height 8
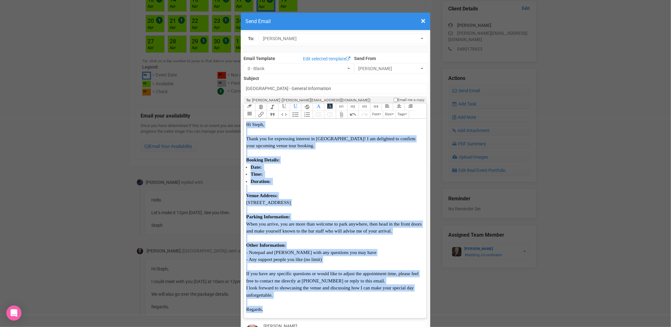
click at [341, 171] on li "Time:" at bounding box center [335, 174] width 171 height 7
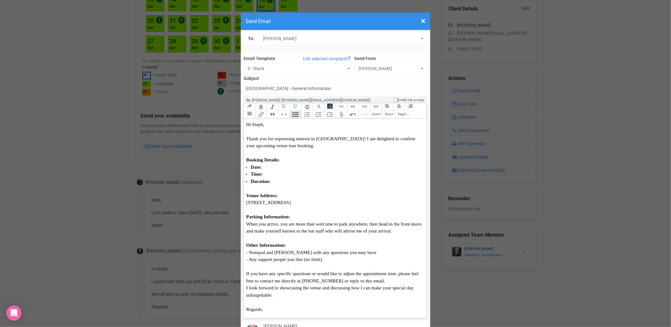
click at [280, 164] on li "Date:" at bounding box center [335, 167] width 171 height 7
type trix-editor "<div><span style="font-family: Optima; font-size: 15px; color: rgb(13, 12, 12);…"
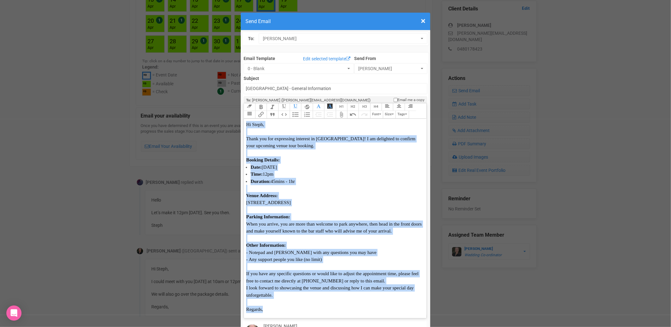
drag, startPoint x: 263, startPoint y: 288, endPoint x: 243, endPoint y: 105, distance: 184.6
click at [244, 119] on trix-editor "Hi [PERSON_NAME], Thank you for expressing interest in [GEOGRAPHIC_DATA]! I am …" at bounding box center [335, 217] width 182 height 196
click at [375, 111] on button "Font" at bounding box center [376, 115] width 13 height 8
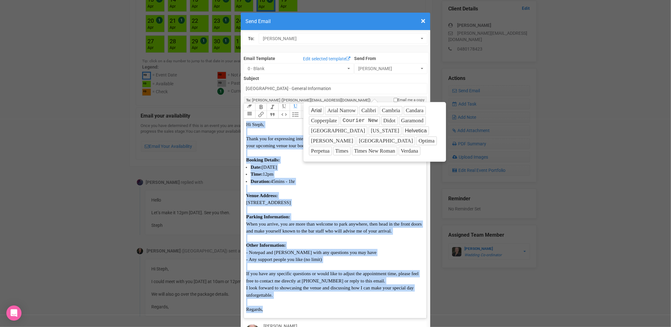
click at [399, 152] on button "Verdana" at bounding box center [410, 151] width 22 height 9
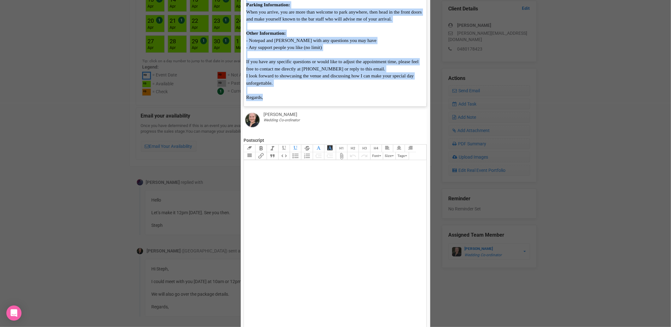
scroll to position [291, 0]
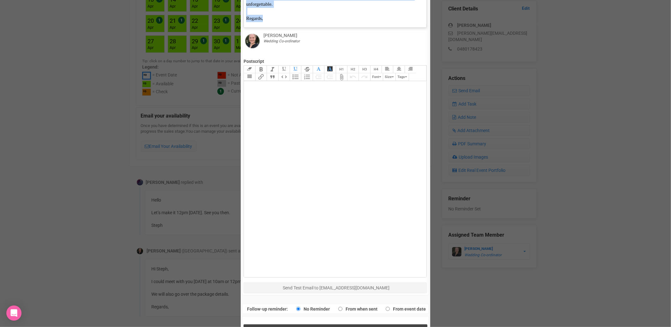
click at [325, 327] on span "Send Response" at bounding box center [337, 331] width 34 height 6
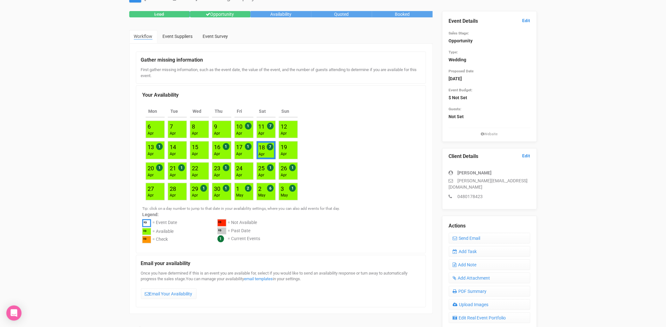
scroll to position [0, 0]
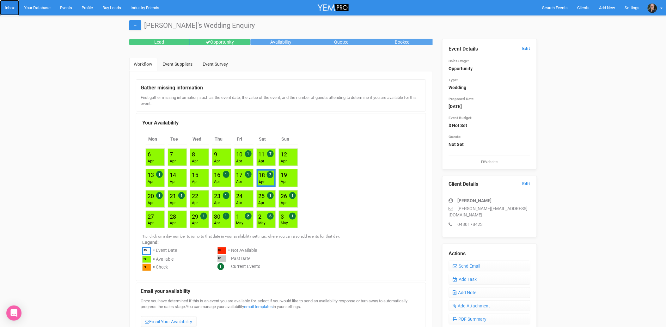
click at [10, 3] on link "Inbox" at bounding box center [9, 7] width 19 height 15
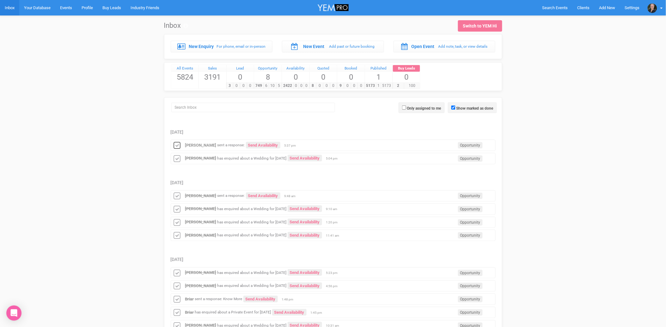
click at [176, 144] on icon at bounding box center [176, 146] width 9 height 8
click at [207, 147] on strong "[PERSON_NAME]" at bounding box center [200, 145] width 31 height 5
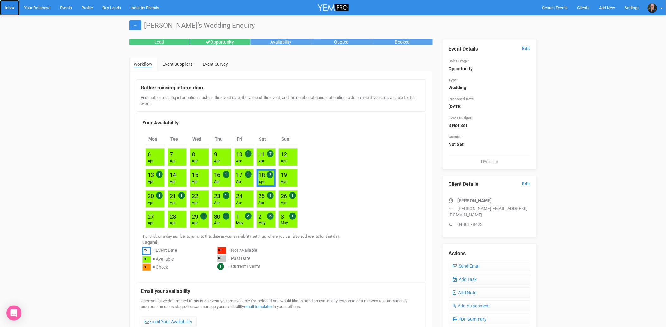
click at [9, 5] on link "Inbox" at bounding box center [9, 7] width 19 height 15
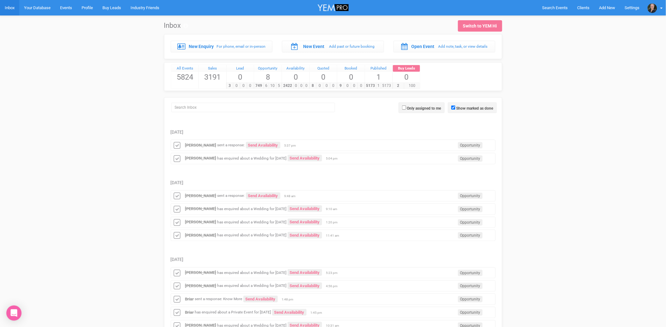
click at [209, 207] on div "[PERSON_NAME] has enquired about a Wedding for [DATE] Send Availability Opportu…" at bounding box center [333, 208] width 325 height 11
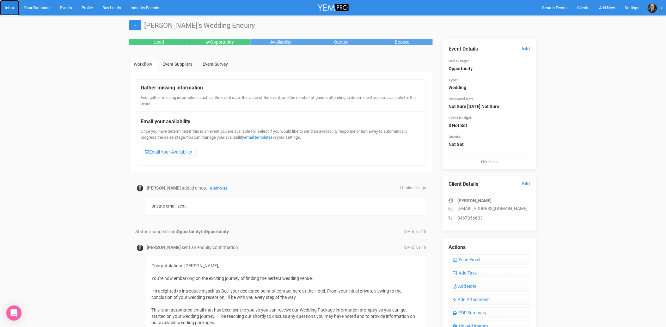
click at [8, 9] on link "Inbox" at bounding box center [9, 7] width 19 height 15
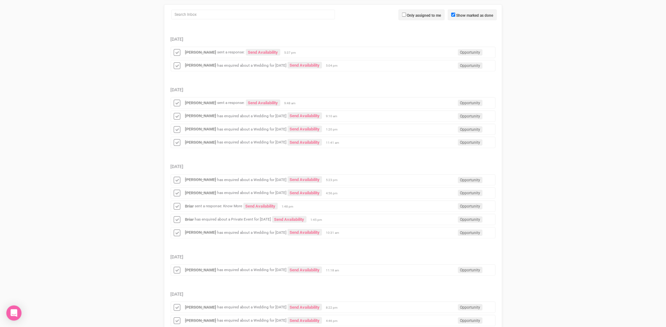
scroll to position [105, 0]
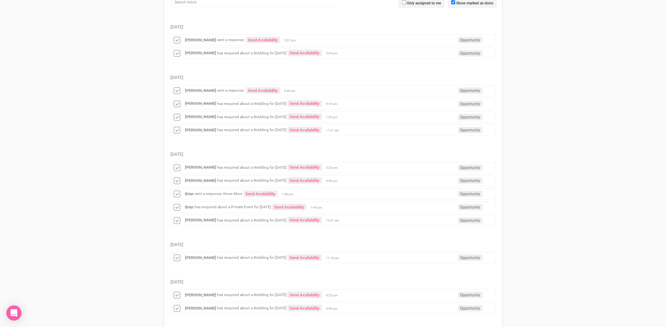
click at [213, 262] on div "[PERSON_NAME] has enquired about a Wedding for [DATE] Send Availability Opportu…" at bounding box center [333, 257] width 325 height 11
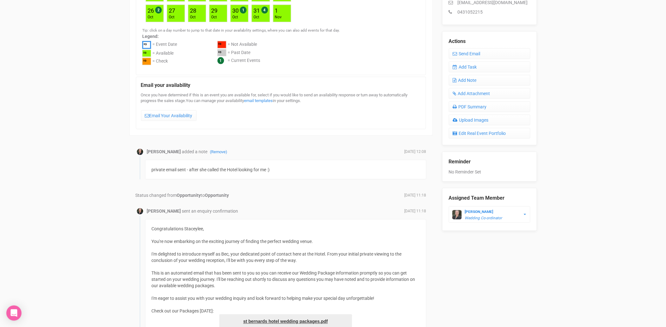
scroll to position [175, 0]
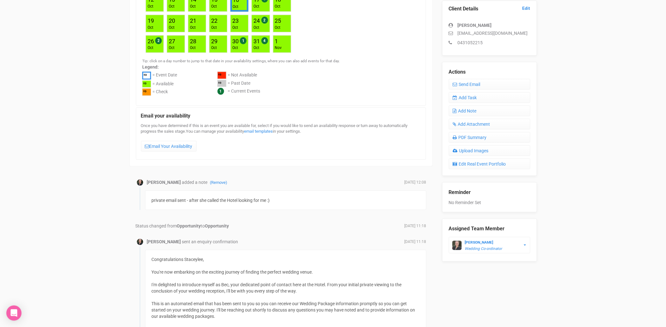
drag, startPoint x: 528, startPoint y: 32, endPoint x: 458, endPoint y: 33, distance: 70.4
click at [458, 33] on p "[EMAIL_ADDRESS][DOMAIN_NAME]" at bounding box center [489, 33] width 81 height 6
copy p "[EMAIL_ADDRESS][DOMAIN_NAME]"
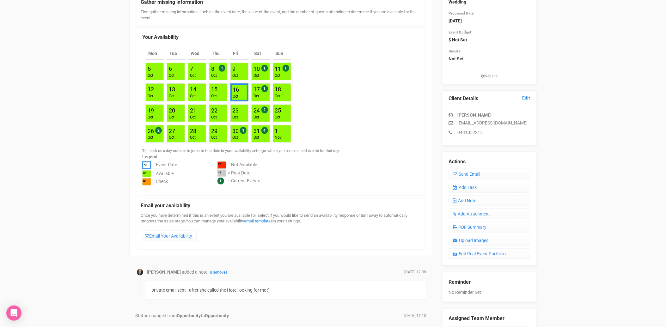
scroll to position [0, 0]
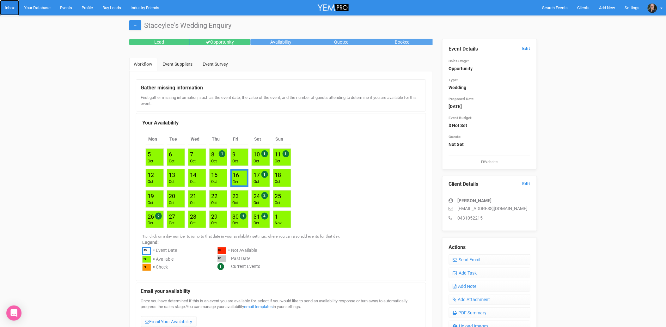
click at [14, 8] on link "Inbox" at bounding box center [9, 7] width 19 height 15
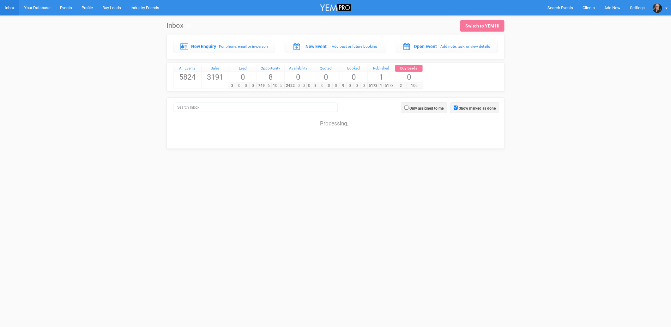
click at [209, 112] on input "search" at bounding box center [256, 107] width 164 height 9
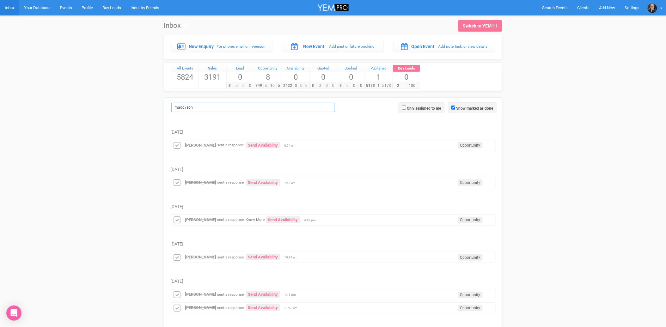
type input "maddyson"
click at [203, 144] on strong "[PERSON_NAME]" at bounding box center [200, 145] width 31 height 5
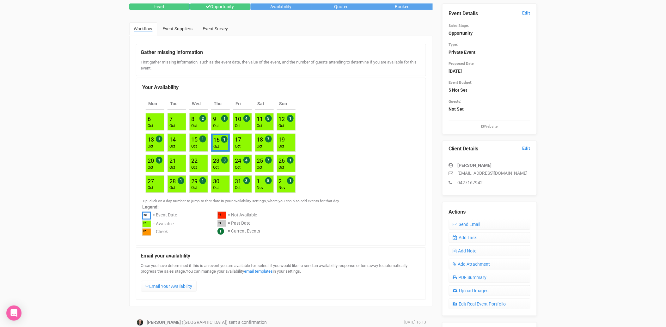
scroll to position [35, 0]
drag, startPoint x: 507, startPoint y: 172, endPoint x: 457, endPoint y: 173, distance: 49.9
click at [457, 173] on p "[EMAIL_ADDRESS][DOMAIN_NAME]" at bounding box center [489, 173] width 81 height 6
copy p "[EMAIL_ADDRESS][DOMAIN_NAME]"
click at [406, 168] on div "Mon Tue Wed Thu Fri Sat [DATE] [DATE] [DATE] 2 [DATE] 1 [DATE] 4 [DATE] 5 [DATE…" at bounding box center [280, 145] width 277 height 101
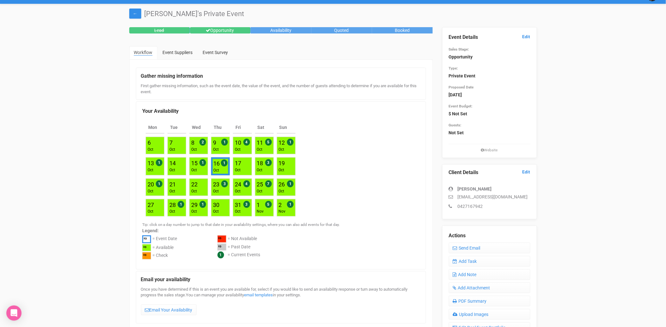
scroll to position [0, 0]
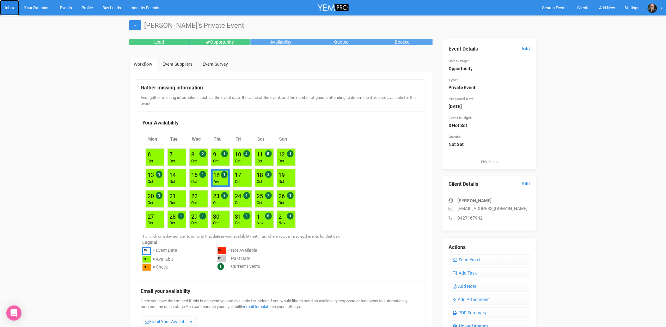
click at [12, 5] on link "Inbox" at bounding box center [9, 7] width 19 height 15
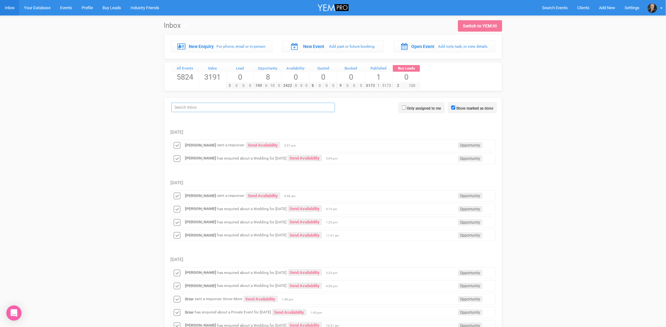
click at [205, 105] on input "search" at bounding box center [253, 107] width 164 height 9
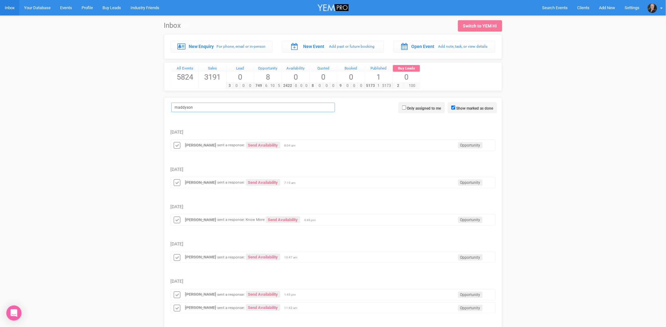
type input "maddyson"
click at [213, 146] on strong "[PERSON_NAME]" at bounding box center [200, 145] width 31 height 5
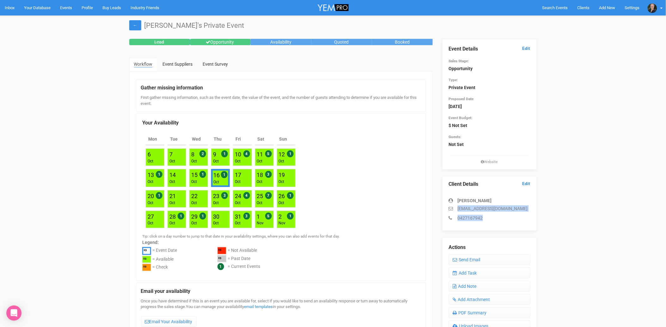
drag, startPoint x: 457, startPoint y: 208, endPoint x: 485, endPoint y: 214, distance: 28.7
click at [485, 214] on div "[PERSON_NAME] [EMAIL_ADDRESS][DOMAIN_NAME] 0427167942" at bounding box center [489, 206] width 81 height 30
copy div "[EMAIL_ADDRESS][DOMAIN_NAME] 0427167942"
